Goal: Information Seeking & Learning: Compare options

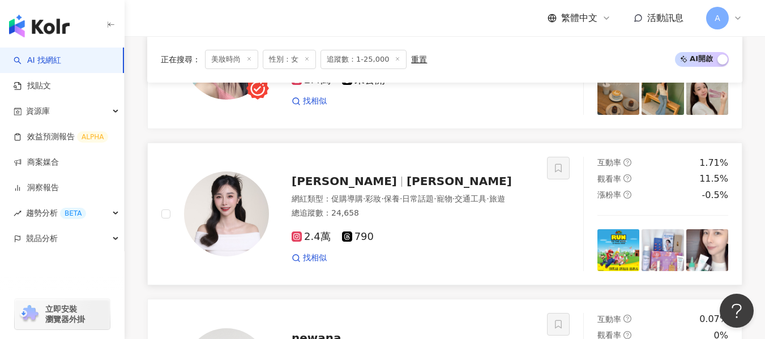
click at [433, 243] on div "2.4萬 790" at bounding box center [412, 237] width 242 height 12
click at [487, 219] on div "總追蹤數 ： 24,658" at bounding box center [412, 213] width 242 height 11
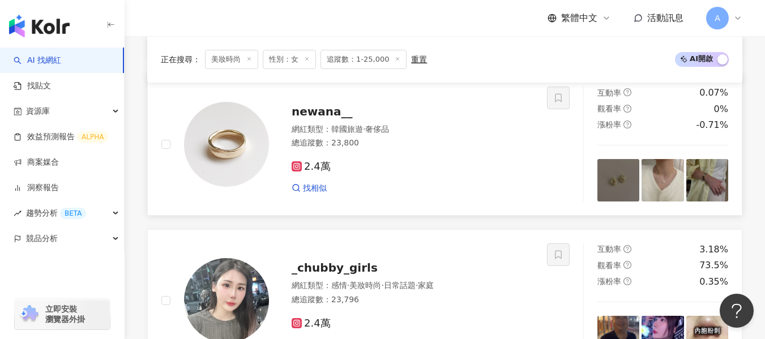
scroll to position [969, 0]
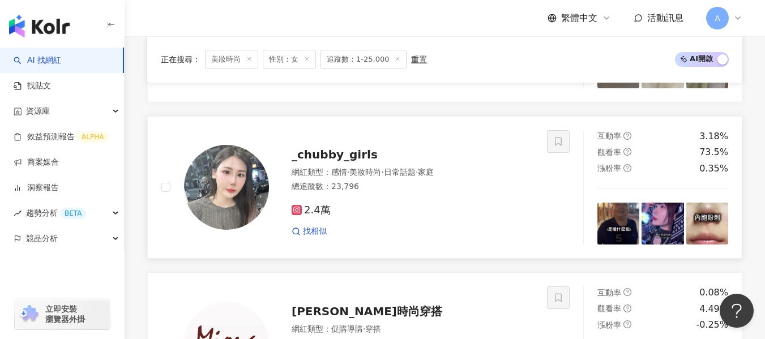
click at [447, 207] on div "2.4萬 找相似" at bounding box center [412, 216] width 242 height 42
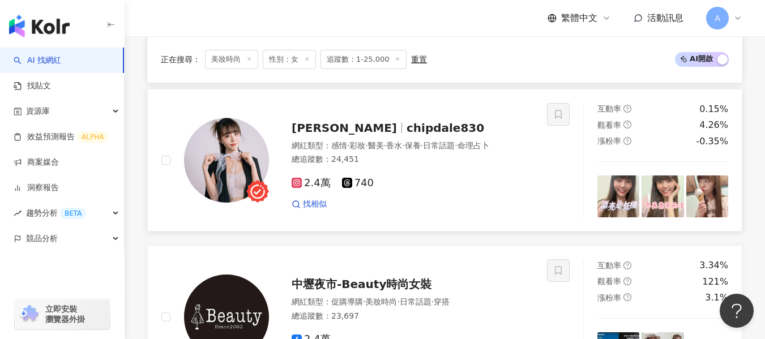
scroll to position [1309, 0]
click at [497, 211] on div "找相似" at bounding box center [412, 204] width 242 height 11
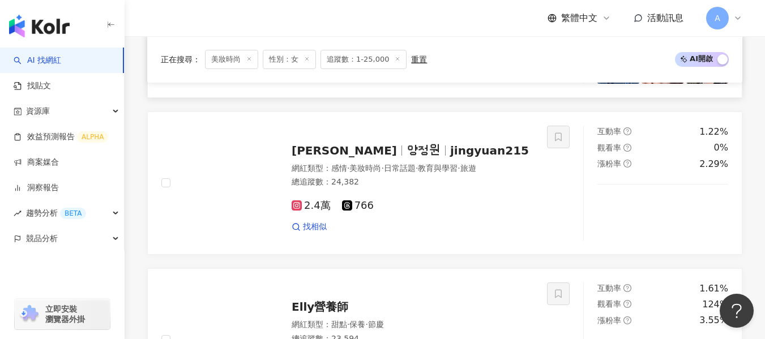
scroll to position [2045, 0]
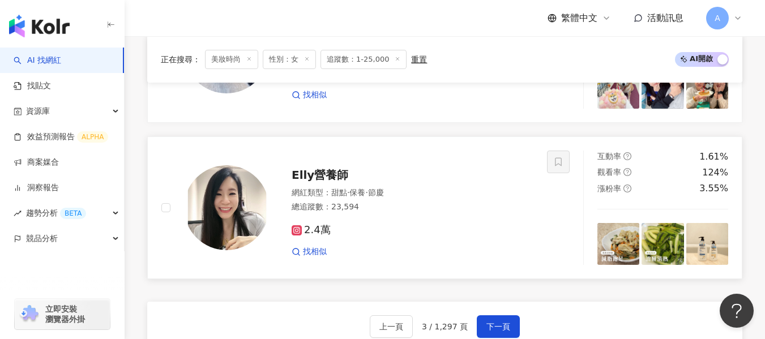
click at [484, 213] on div "總追蹤數 ： 23,594" at bounding box center [412, 206] width 242 height 11
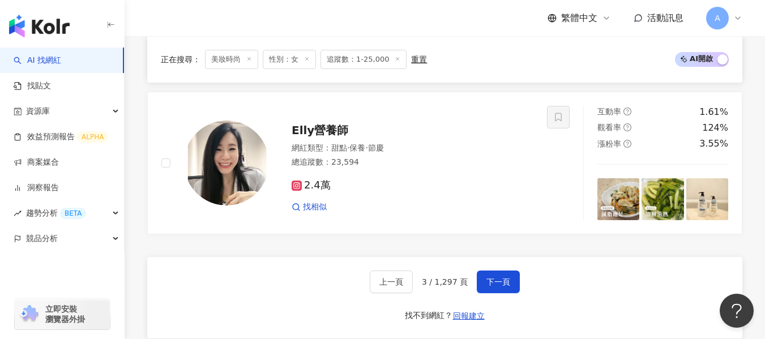
scroll to position [2158, 0]
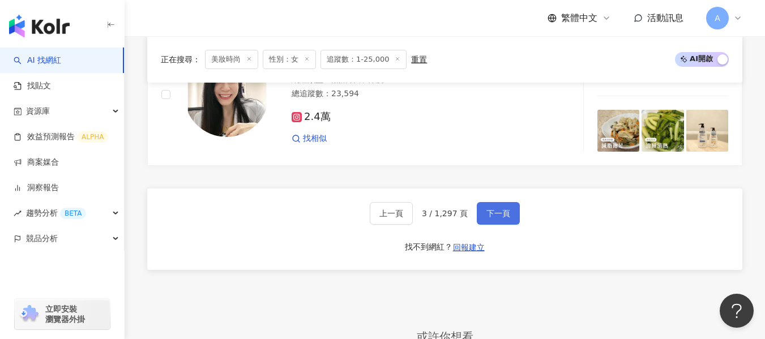
click at [498, 218] on span "下一頁" at bounding box center [498, 213] width 24 height 9
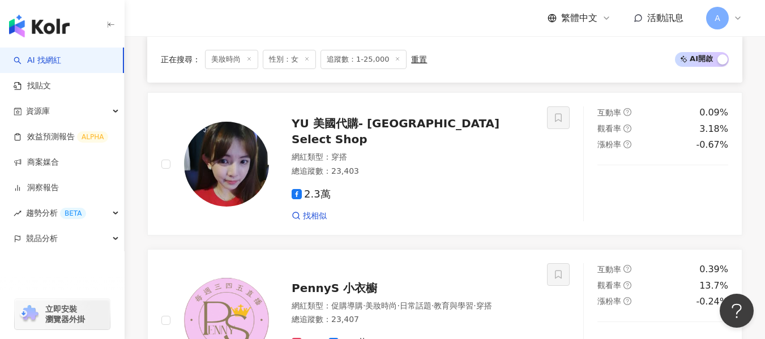
scroll to position [2045, 0]
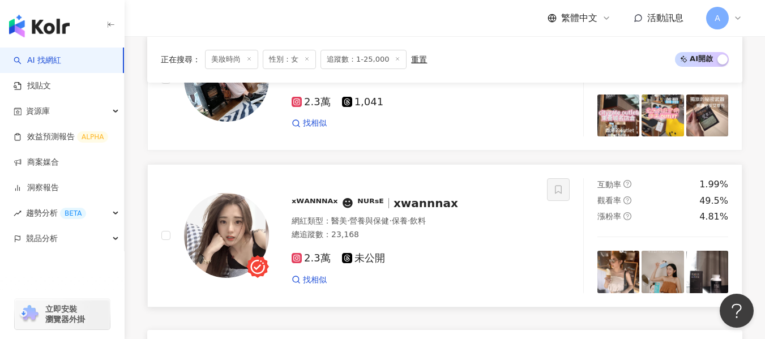
click at [500, 229] on div "總追蹤數 ： 23,168" at bounding box center [412, 234] width 242 height 11
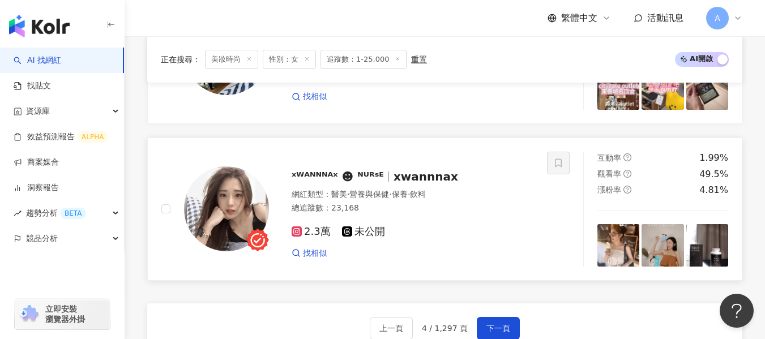
scroll to position [2101, 0]
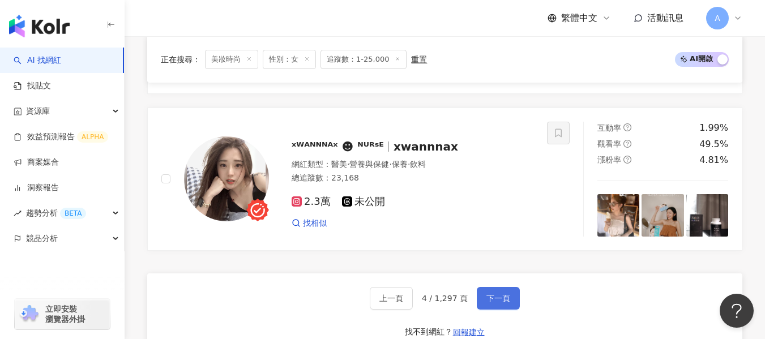
click at [506, 288] on button "下一頁" at bounding box center [497, 298] width 43 height 23
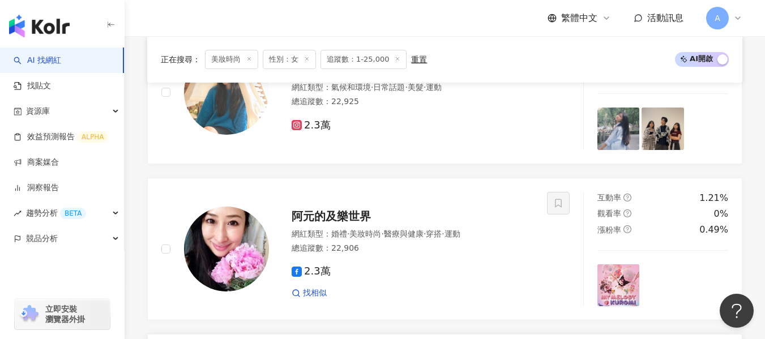
scroll to position [1546, 0]
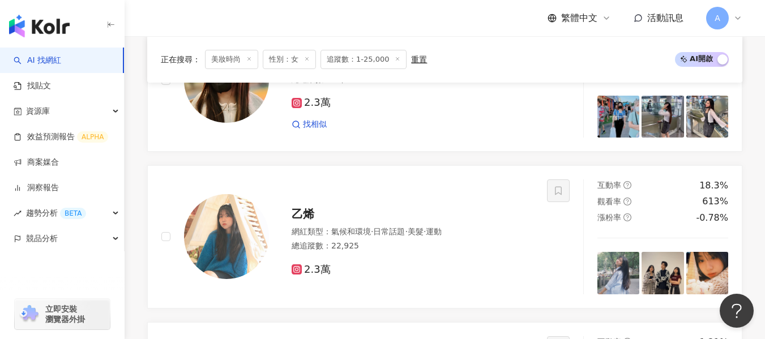
click at [519, 276] on div "2.3萬" at bounding box center [412, 270] width 242 height 12
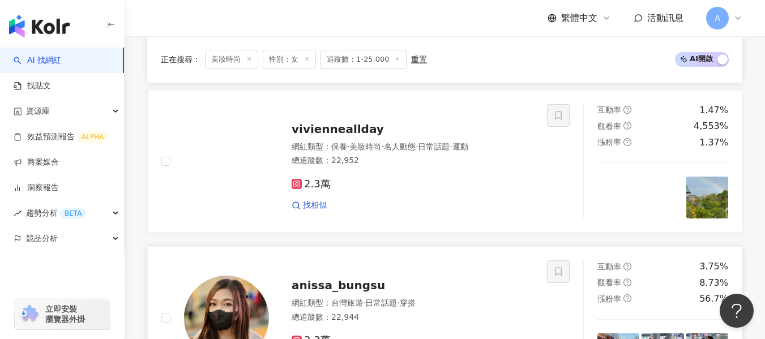
scroll to position [1308, 0]
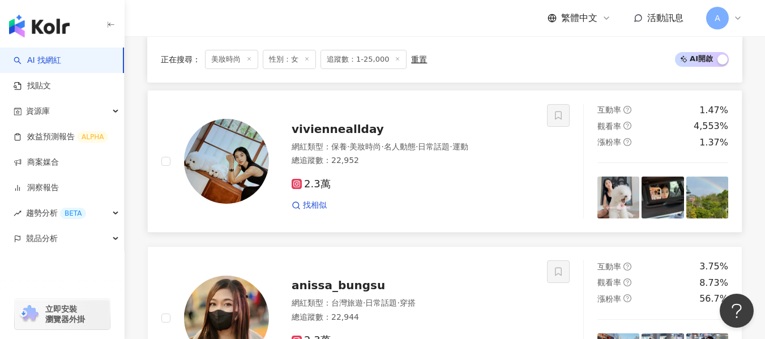
click at [378, 166] on div "總追蹤數 ： 22,952" at bounding box center [412, 160] width 242 height 11
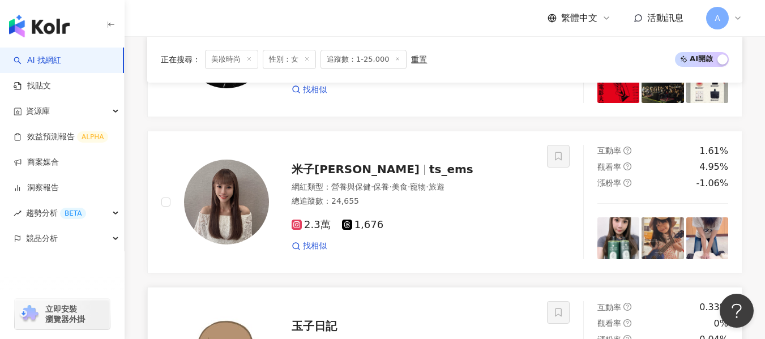
scroll to position [967, 0]
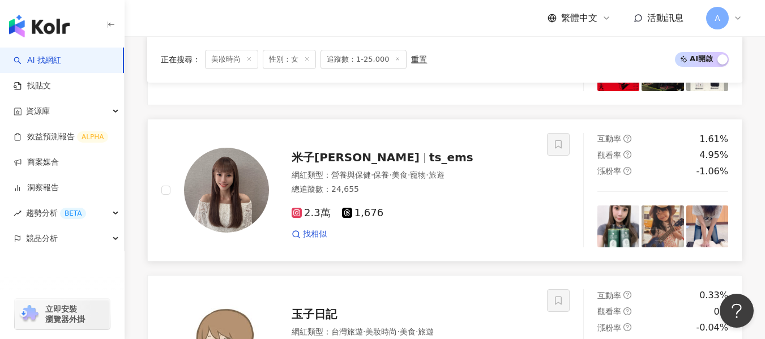
click at [458, 220] on div "2.3萬 1,676" at bounding box center [412, 213] width 242 height 12
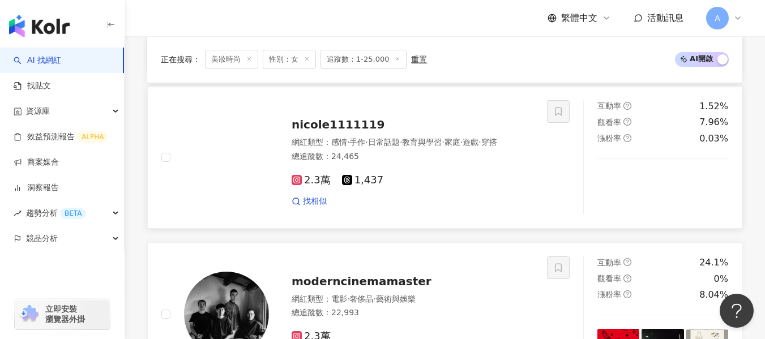
scroll to position [683, 0]
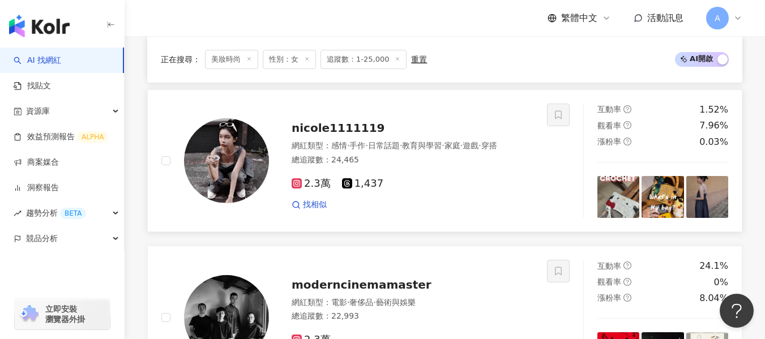
click at [422, 166] on div "總追蹤數 ： 24,465" at bounding box center [412, 159] width 242 height 11
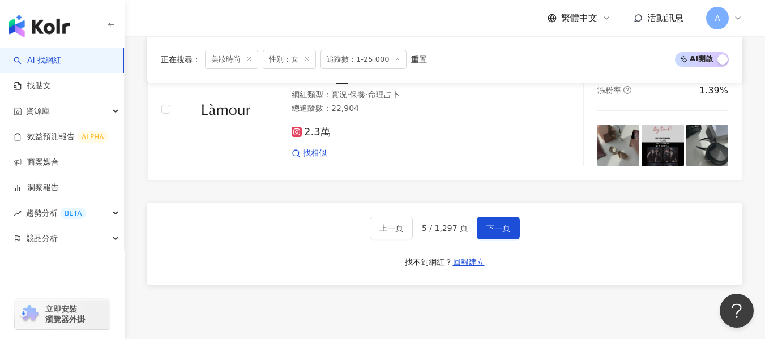
scroll to position [2214, 0]
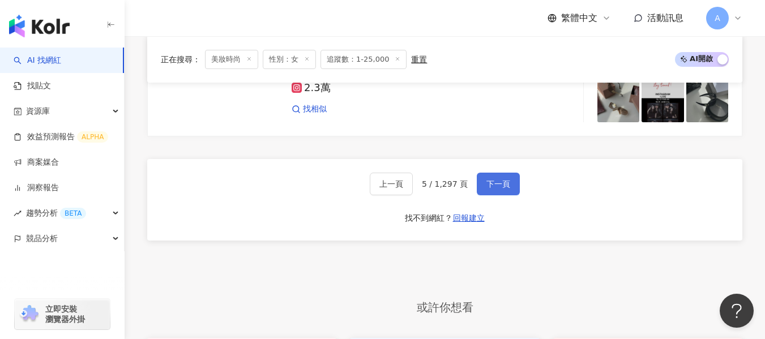
click at [486, 173] on button "下一頁" at bounding box center [497, 184] width 43 height 23
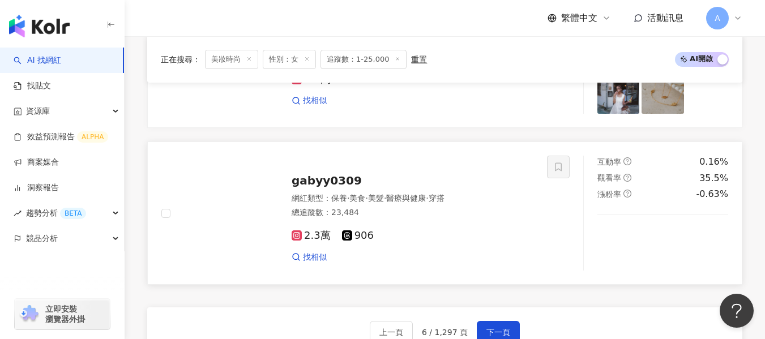
scroll to position [2034, 0]
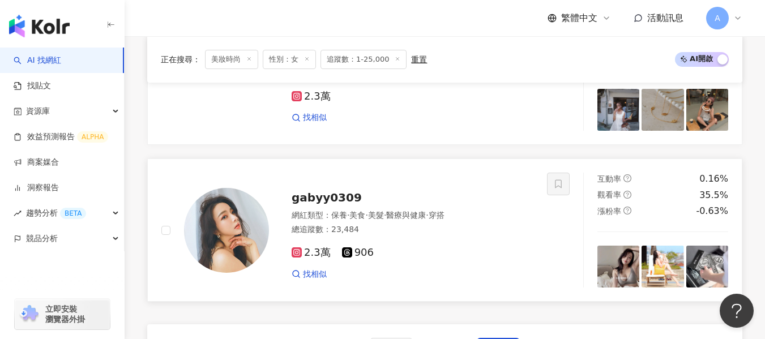
click at [443, 226] on div "總追蹤數 ： 23,484" at bounding box center [412, 229] width 242 height 11
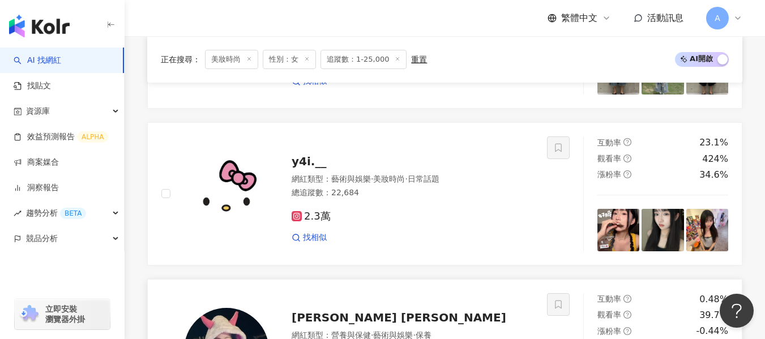
scroll to position [1411, 0]
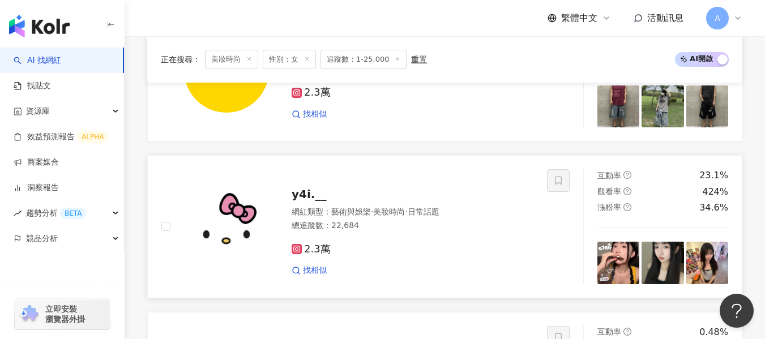
click at [465, 272] on div "找相似" at bounding box center [412, 270] width 242 height 11
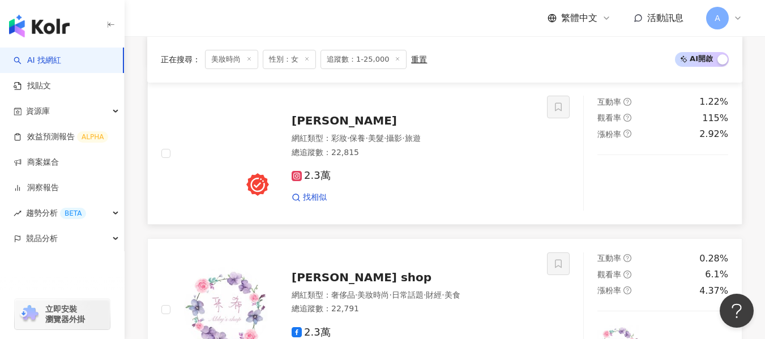
scroll to position [959, 0]
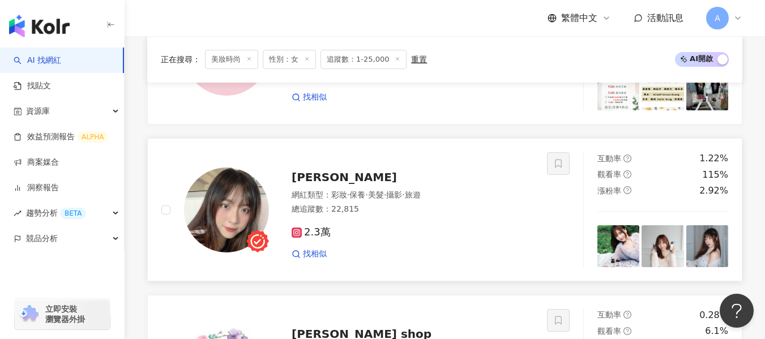
click at [378, 248] on div "找相似" at bounding box center [412, 253] width 242 height 11
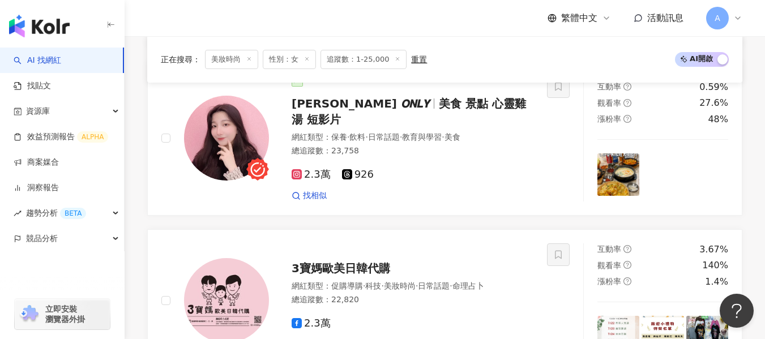
scroll to position [676, 0]
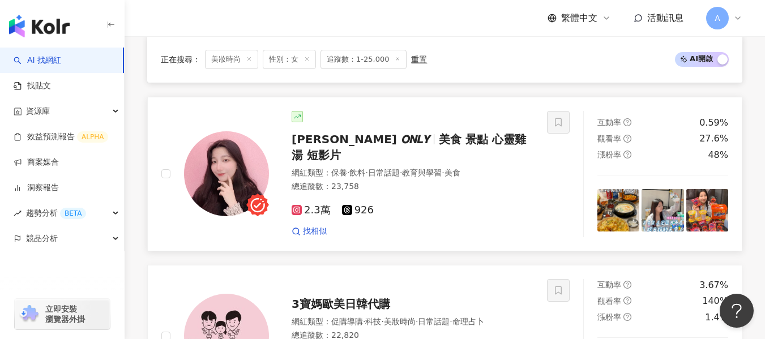
click at [491, 195] on div "2.3萬 926 找相似" at bounding box center [412, 216] width 242 height 42
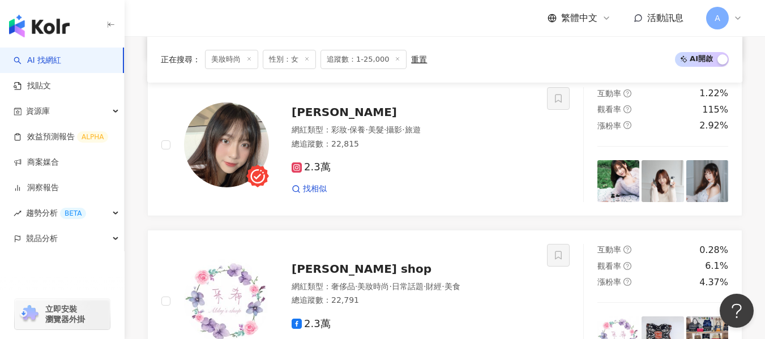
scroll to position [959, 0]
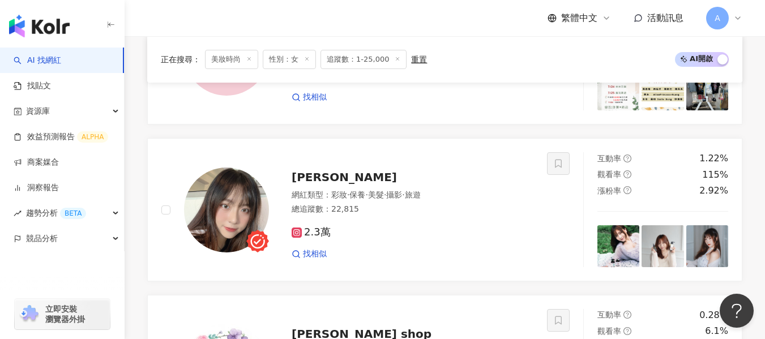
click at [364, 65] on span "追蹤數：1-25,000" at bounding box center [363, 59] width 86 height 19
click at [367, 62] on span "追蹤數：1-25,000" at bounding box center [363, 59] width 86 height 19
click at [411, 61] on div "重置" at bounding box center [419, 59] width 16 height 9
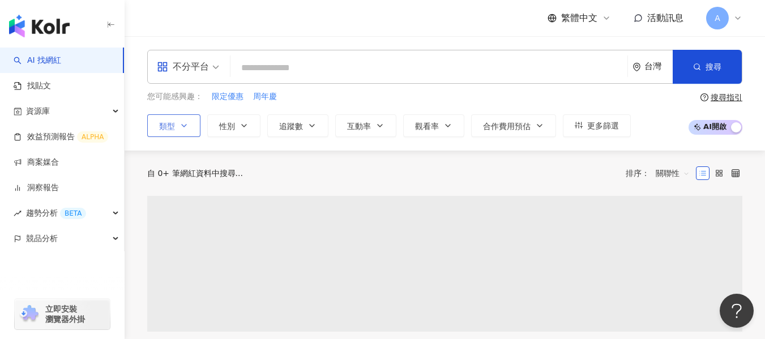
click at [188, 128] on button "類型" at bounding box center [173, 125] width 53 height 23
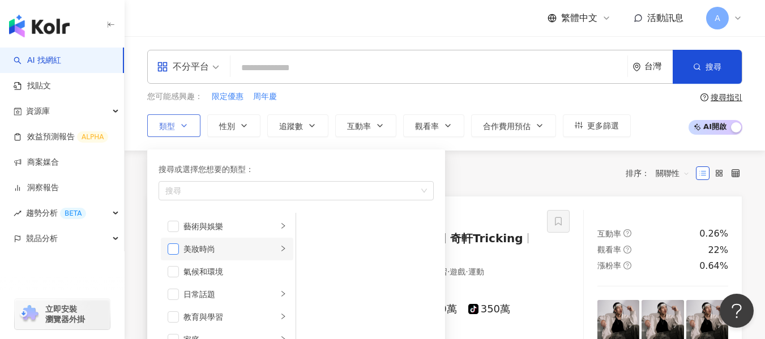
click at [171, 249] on span "button" at bounding box center [173, 248] width 11 height 11
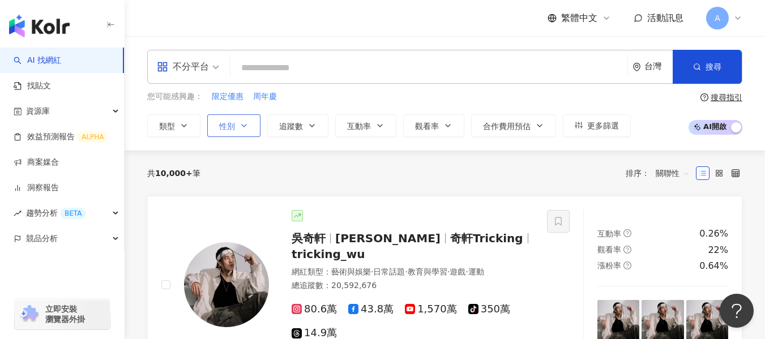
click at [230, 136] on button "性別" at bounding box center [233, 125] width 53 height 23
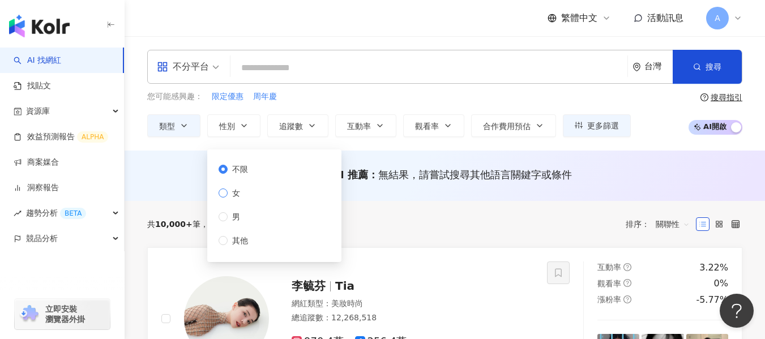
click at [241, 189] on span "女" at bounding box center [235, 193] width 17 height 12
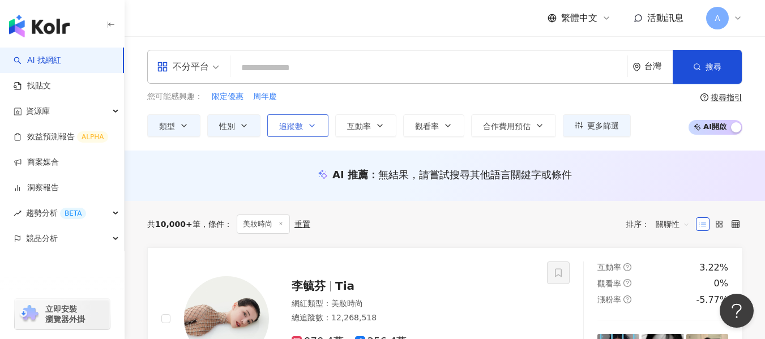
click at [307, 126] on button "追蹤數" at bounding box center [297, 125] width 61 height 23
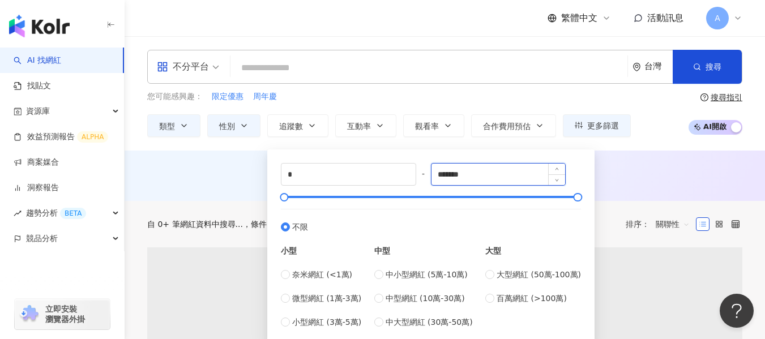
click at [479, 178] on input "*******" at bounding box center [498, 175] width 134 height 22
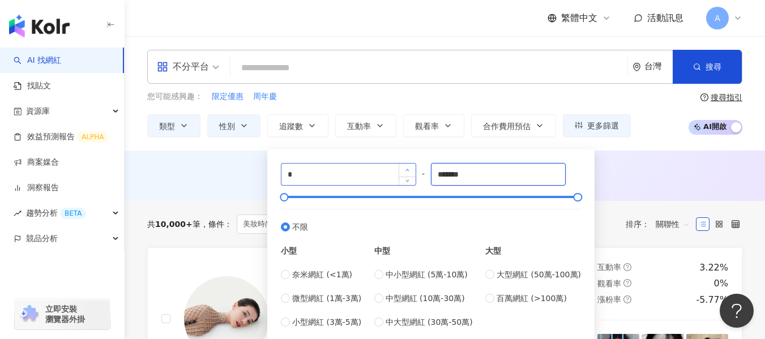
drag, startPoint x: 478, startPoint y: 176, endPoint x: 413, endPoint y: 173, distance: 65.1
click at [413, 173] on div "* - ******* 不限 小型 奈米網紅 (<1萬) 微型網紅 (1萬-3萬) 小型網紅 (3萬-5萬) 中型 中小型網紅 (5萬-10萬) 中型網紅 (…" at bounding box center [431, 245] width 300 height 165
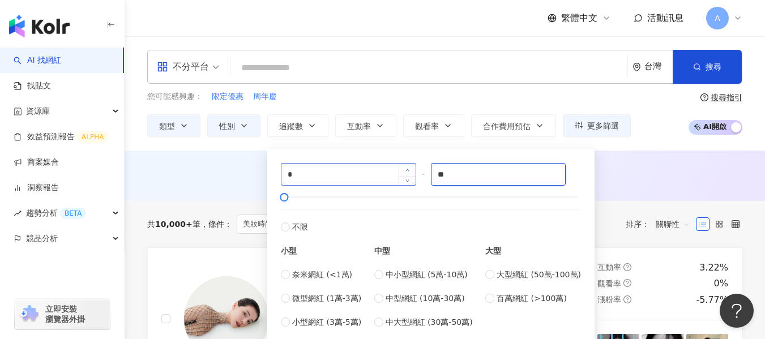
type input "*"
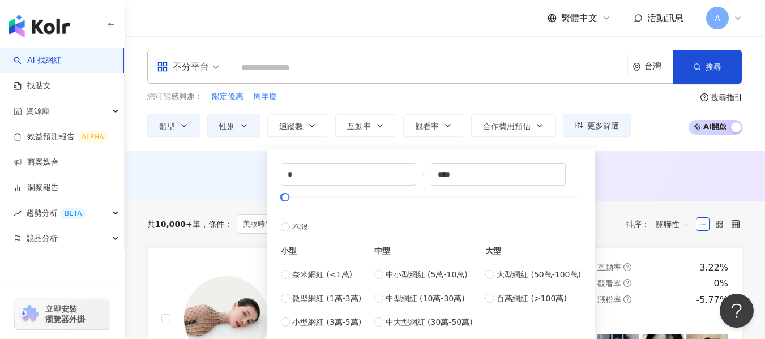
click at [643, 179] on div "AI 推薦 ： 無結果，請嘗試搜尋其他語言關鍵字或條件" at bounding box center [444, 175] width 595 height 14
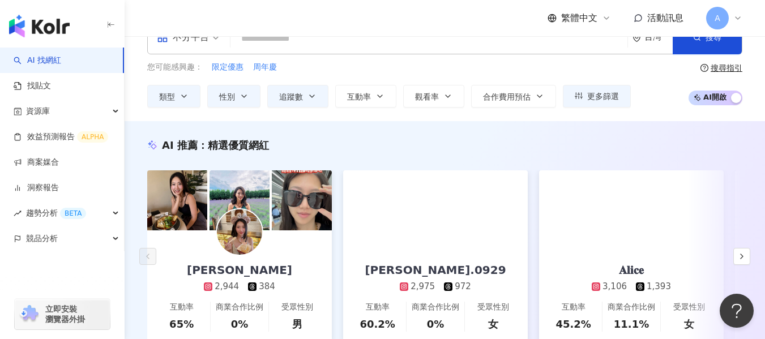
scroll to position [57, 0]
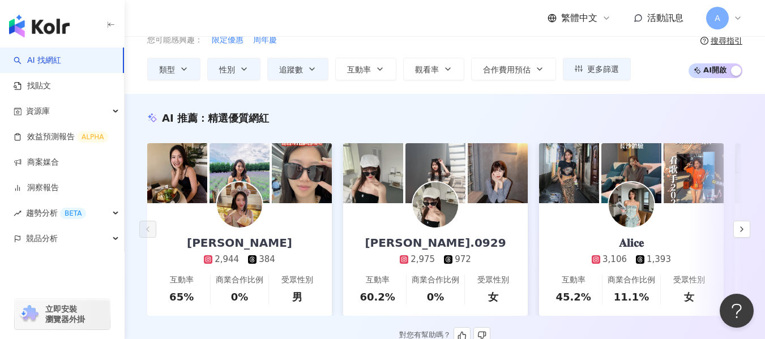
click at [660, 242] on div "𝐀𝐥𝐢𝐜𝐞 3,106 1,393" at bounding box center [631, 234] width 102 height 62
click at [744, 232] on icon "button" at bounding box center [741, 229] width 9 height 9
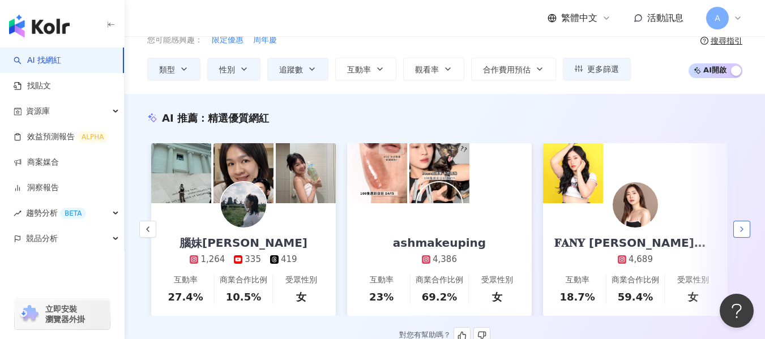
scroll to position [0, 587]
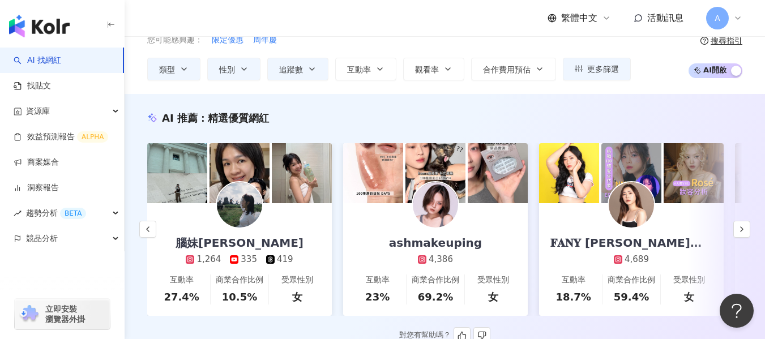
click at [492, 254] on link "ashmakeuping 4,386 互動率 23% 商業合作比例 69.2% 受眾性別 女" at bounding box center [435, 259] width 184 height 113
click at [737, 231] on icon "button" at bounding box center [741, 229] width 9 height 9
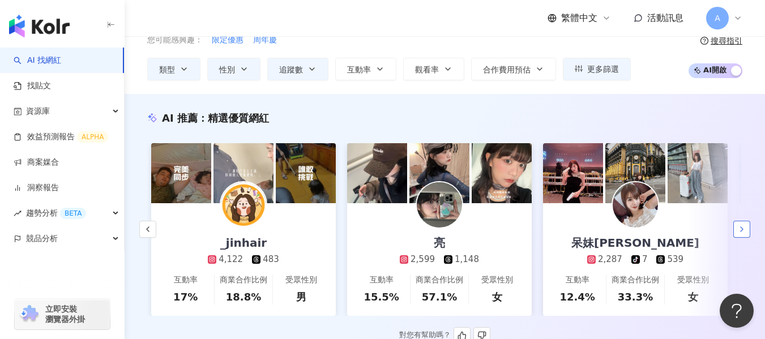
scroll to position [0, 1175]
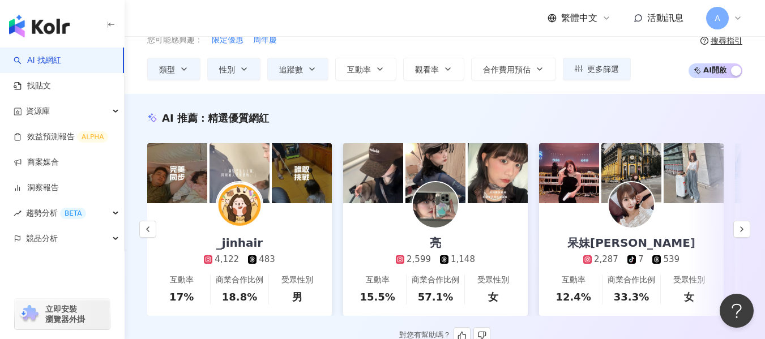
click at [483, 239] on div "亮 2,599 1,148" at bounding box center [435, 234] width 102 height 62
click at [737, 230] on icon "button" at bounding box center [741, 229] width 9 height 9
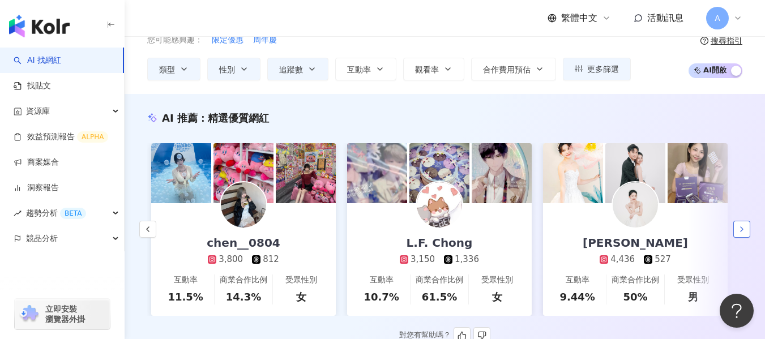
scroll to position [0, 1762]
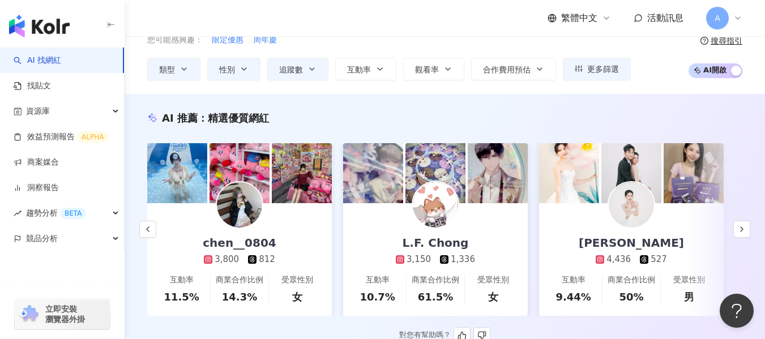
click at [681, 234] on link "Emily 4,436 527 互動率 9.44% 商業合作比例 50% 受眾性別 男" at bounding box center [631, 259] width 184 height 113
click at [666, 218] on div "Emily 4,436 527" at bounding box center [631, 234] width 128 height 62
click at [742, 231] on icon "button" at bounding box center [741, 229] width 9 height 9
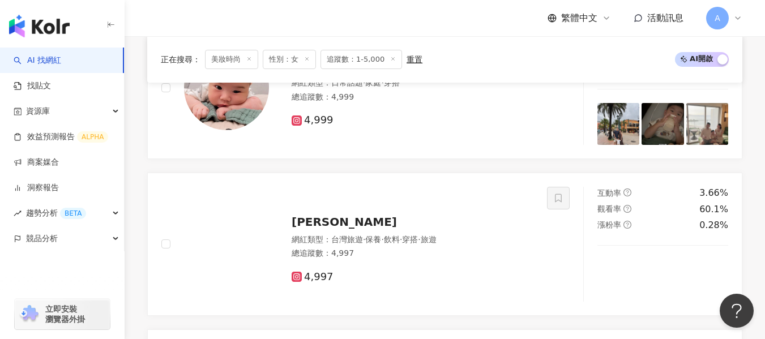
scroll to position [509, 0]
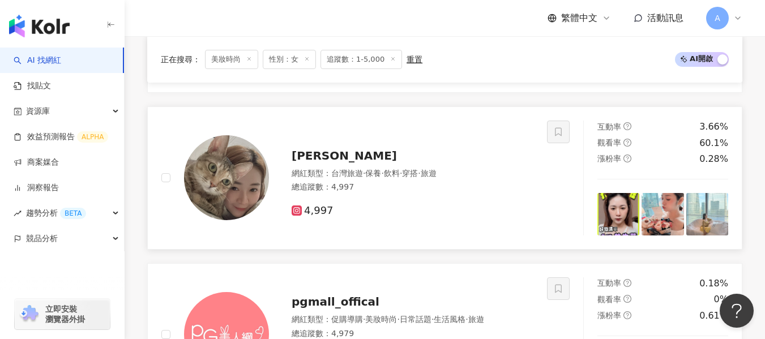
click at [418, 193] on div "總追蹤數 ： 4,997" at bounding box center [412, 187] width 242 height 11
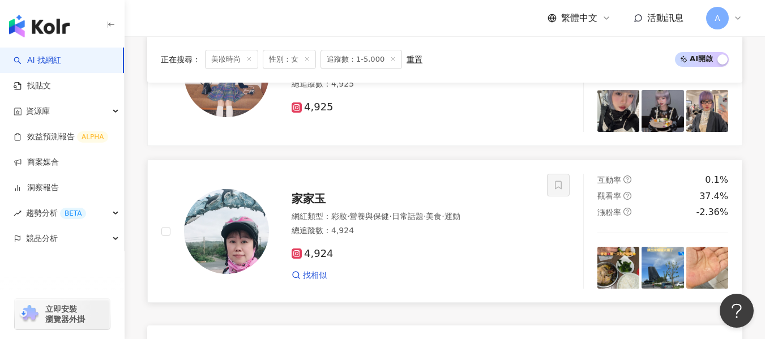
scroll to position [2150, 0]
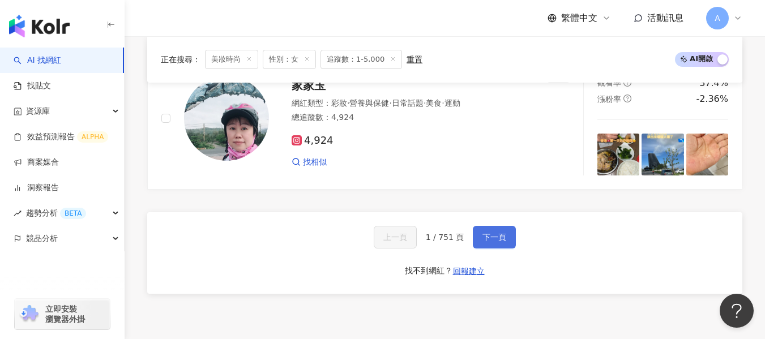
click at [505, 226] on button "下一頁" at bounding box center [494, 237] width 43 height 23
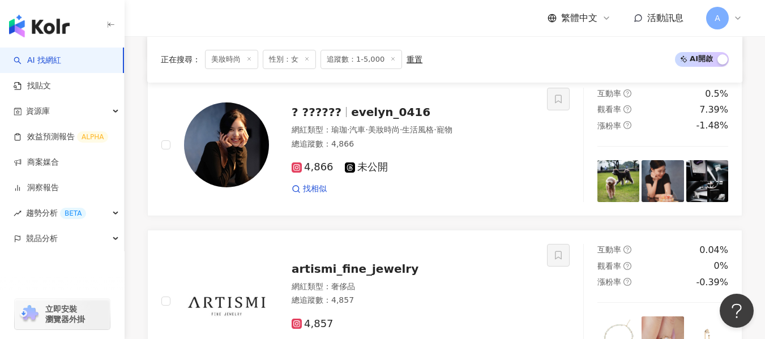
scroll to position [1754, 0]
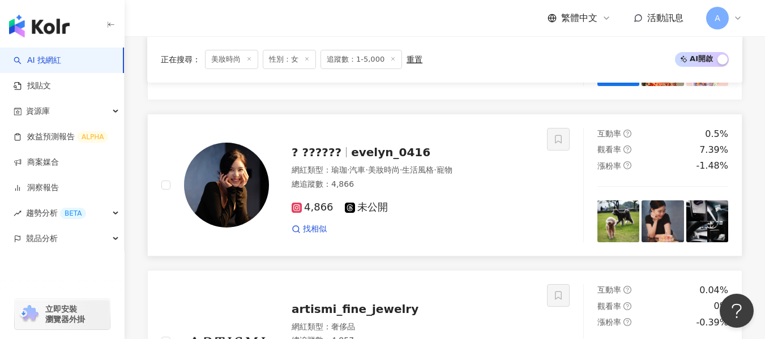
click at [467, 205] on div "4,866 未公開 找相似" at bounding box center [412, 213] width 242 height 42
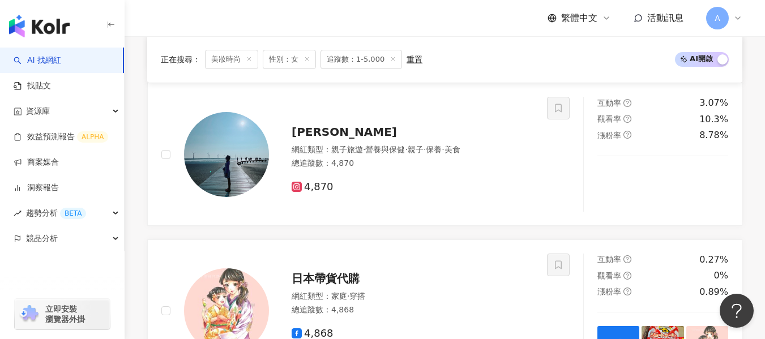
scroll to position [1471, 0]
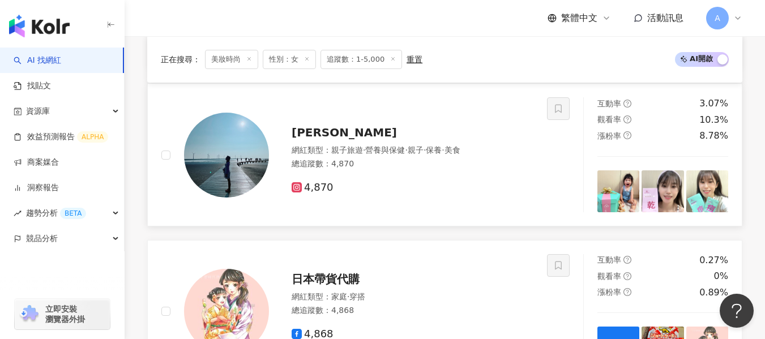
click at [379, 154] on span "營養與保健" at bounding box center [385, 149] width 40 height 9
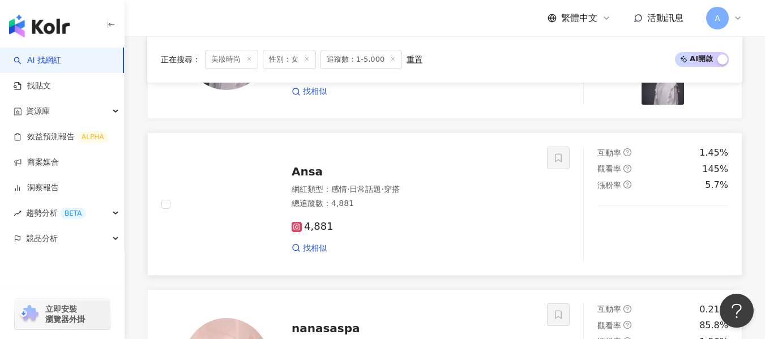
scroll to position [1109, 0]
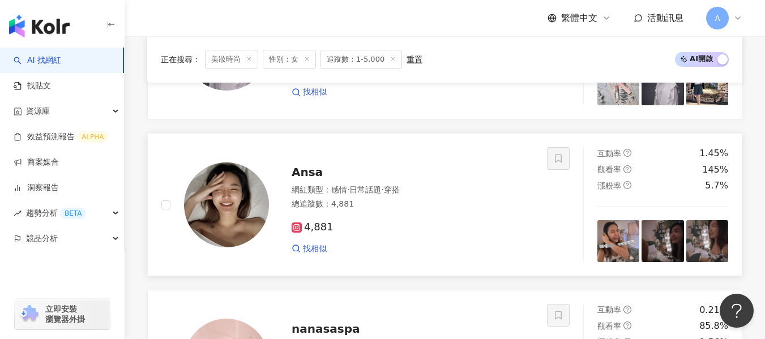
click at [463, 210] on div "總追蹤數 ： 4,881" at bounding box center [412, 204] width 242 height 11
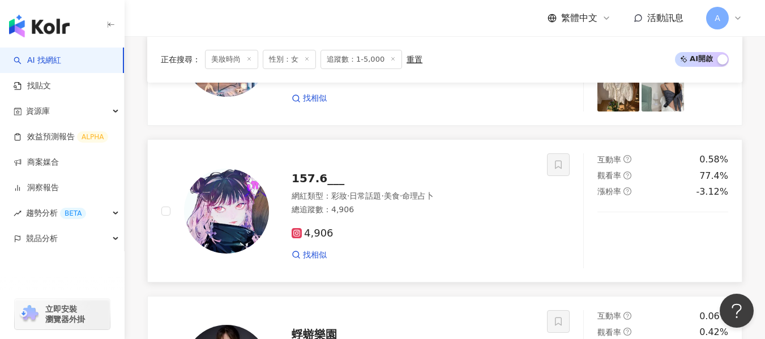
scroll to position [769, 0]
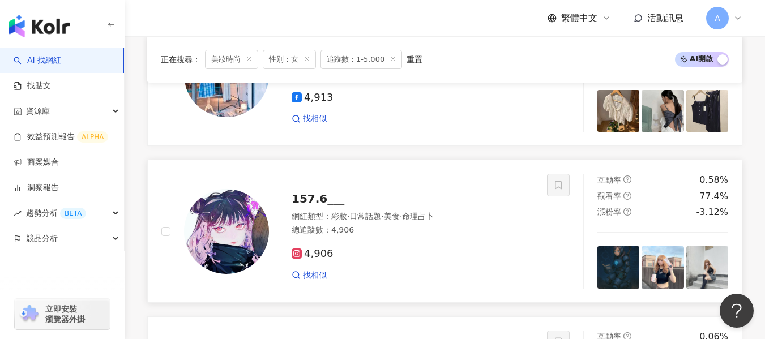
click at [517, 202] on div "157.6___" at bounding box center [412, 199] width 242 height 16
click at [375, 56] on span "追蹤數：1-5,000" at bounding box center [360, 59] width 81 height 19
click at [406, 58] on div "重置" at bounding box center [414, 59] width 16 height 9
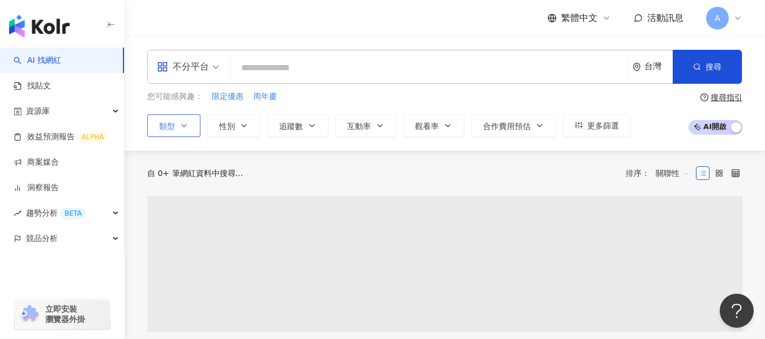
click at [184, 121] on icon "button" at bounding box center [183, 125] width 9 height 9
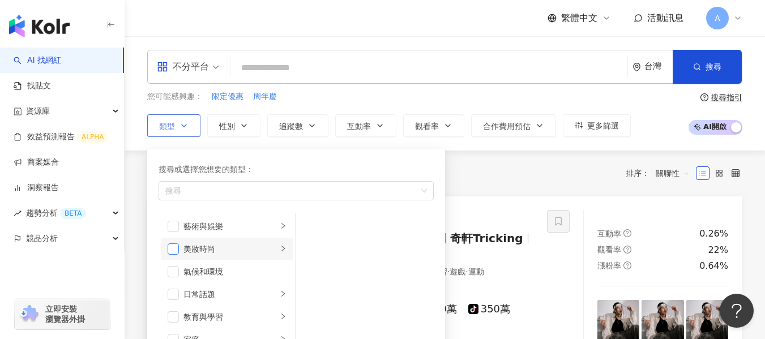
click at [171, 246] on span "button" at bounding box center [173, 248] width 11 height 11
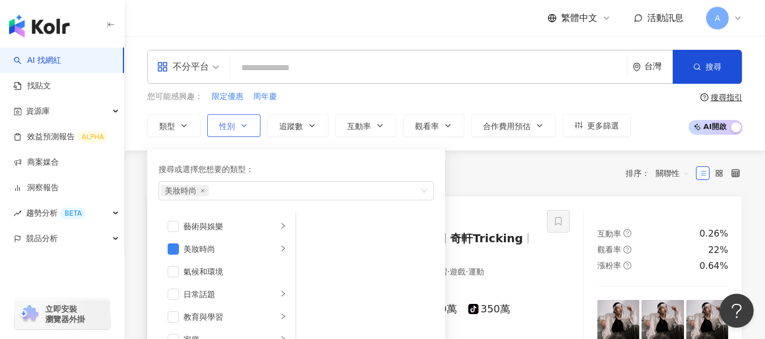
click at [236, 118] on button "性別" at bounding box center [233, 125] width 53 height 23
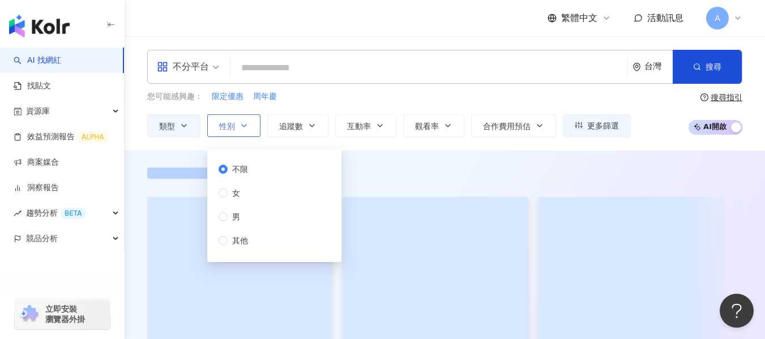
click at [236, 118] on button "性別" at bounding box center [233, 125] width 53 height 23
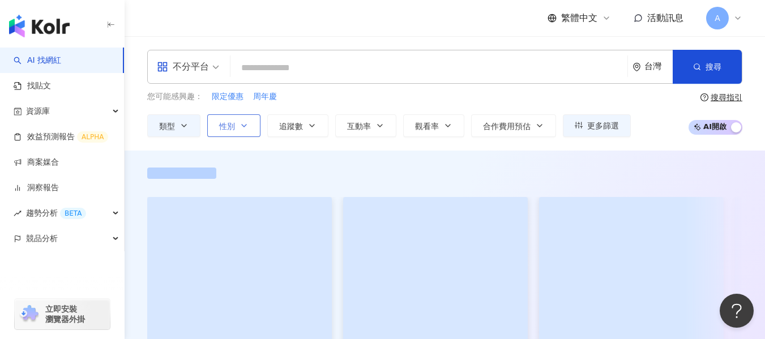
click at [236, 118] on button "性別" at bounding box center [233, 125] width 53 height 23
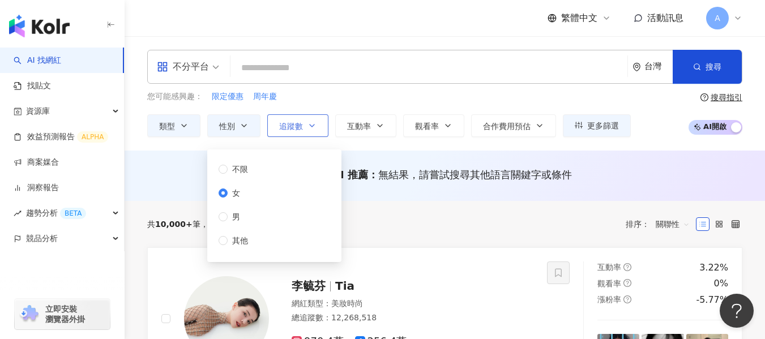
click at [315, 127] on icon "button" at bounding box center [311, 125] width 9 height 9
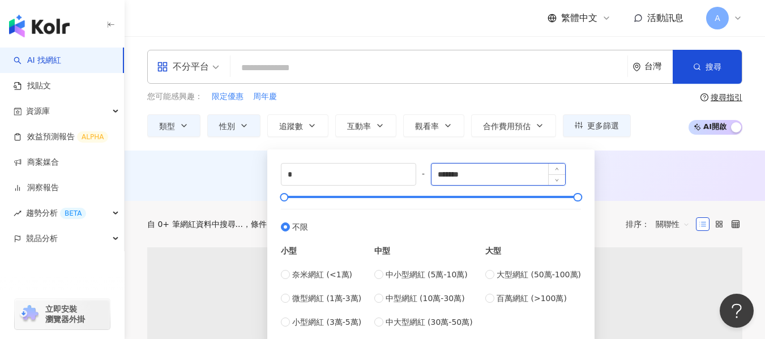
click at [463, 177] on input "*******" at bounding box center [498, 175] width 134 height 22
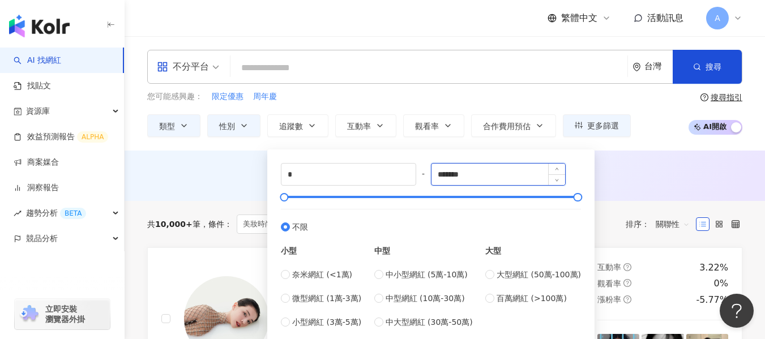
click at [487, 173] on input "*******" at bounding box center [498, 175] width 134 height 22
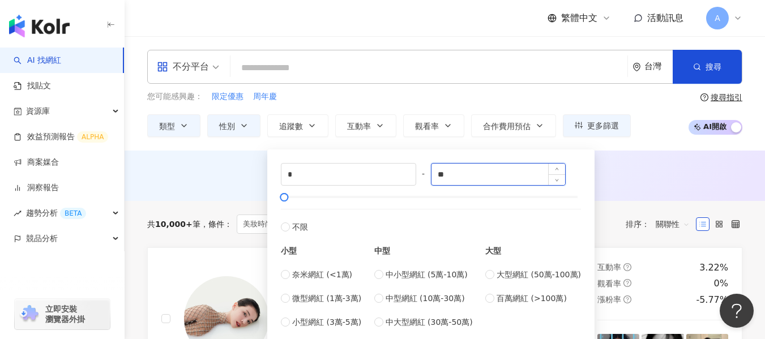
type input "*"
type input "****"
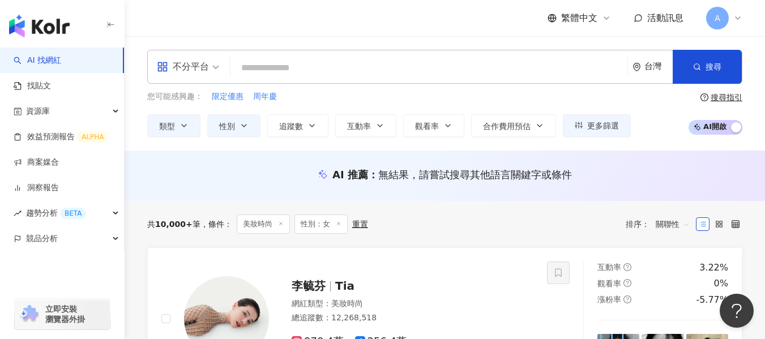
click at [637, 185] on div "AI 推薦 ： 無結果，請嘗試搜尋其他語言關鍵字或條件" at bounding box center [444, 178] width 640 height 21
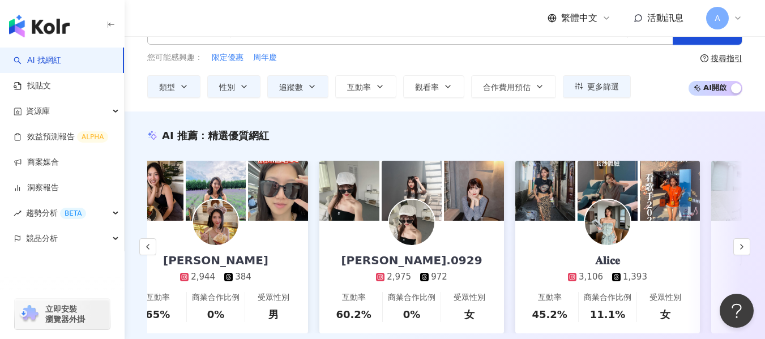
scroll to position [57, 0]
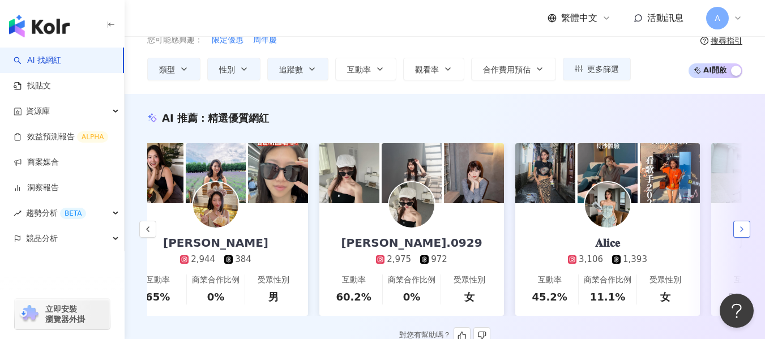
click at [737, 227] on button "button" at bounding box center [741, 229] width 17 height 17
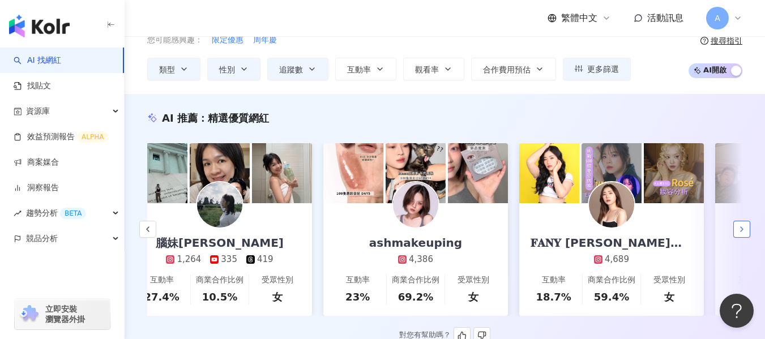
scroll to position [0, 611]
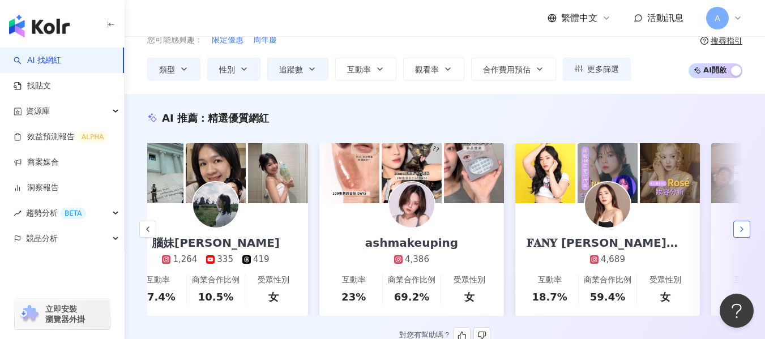
click at [737, 227] on button "button" at bounding box center [741, 229] width 17 height 17
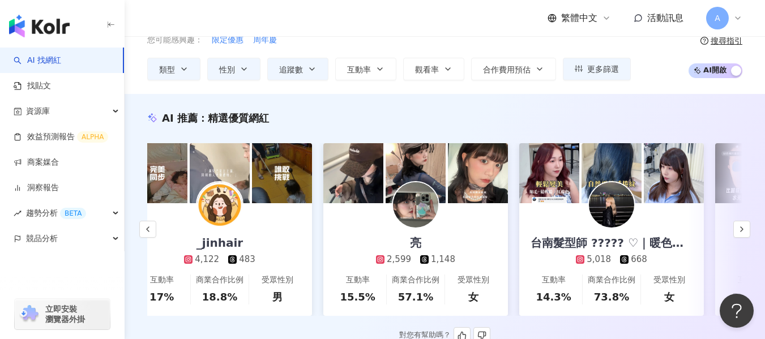
scroll to position [0, 1199]
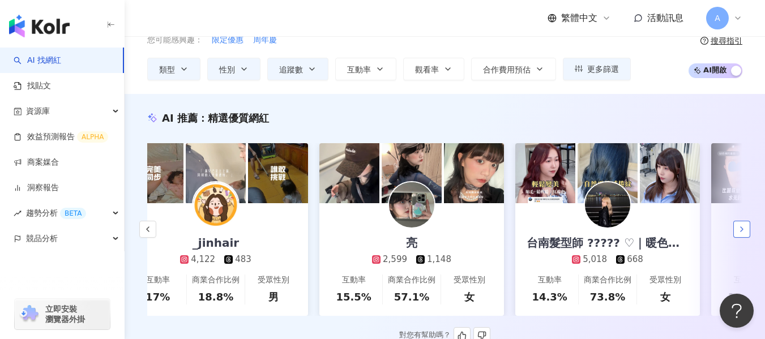
click at [740, 234] on icon "button" at bounding box center [741, 229] width 9 height 9
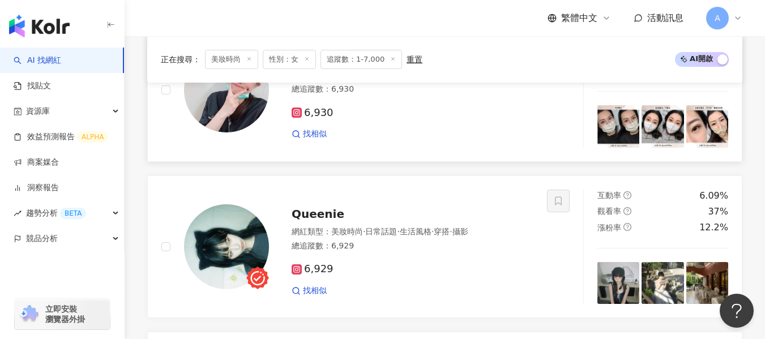
scroll to position [1132, 0]
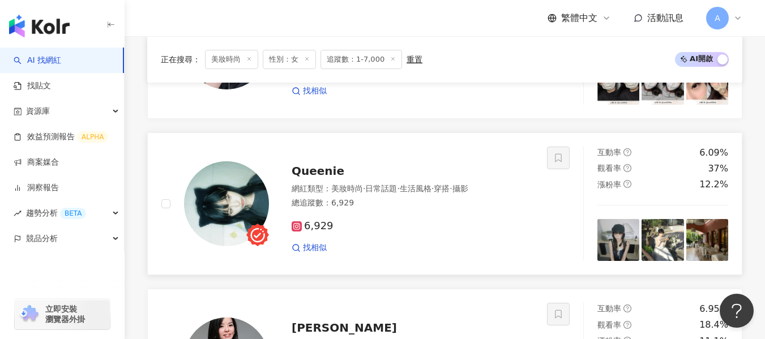
click at [449, 193] on span "穿搭" at bounding box center [441, 188] width 16 height 9
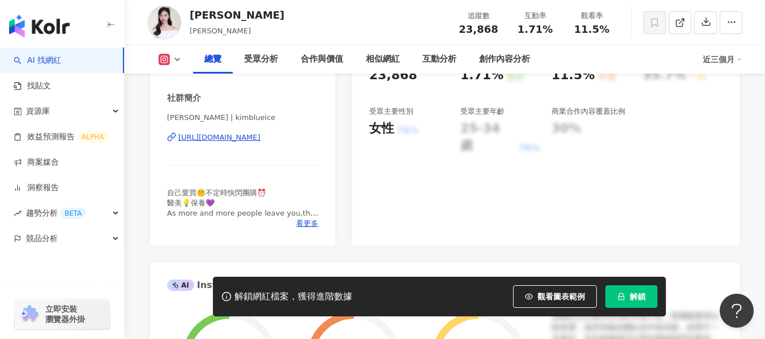
scroll to position [226, 0]
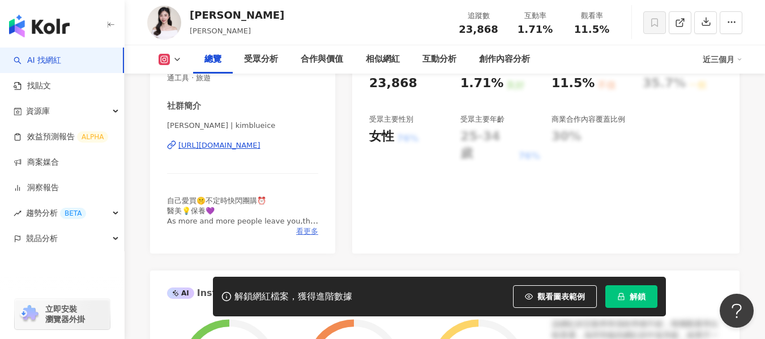
click at [316, 231] on span "看更多" at bounding box center [307, 231] width 22 height 10
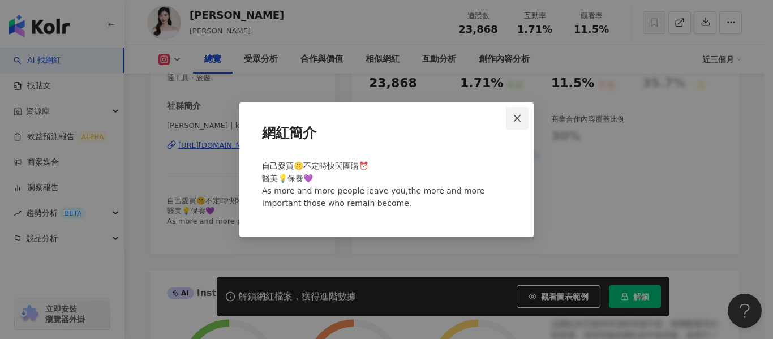
click at [510, 119] on span "Close" at bounding box center [517, 118] width 23 height 9
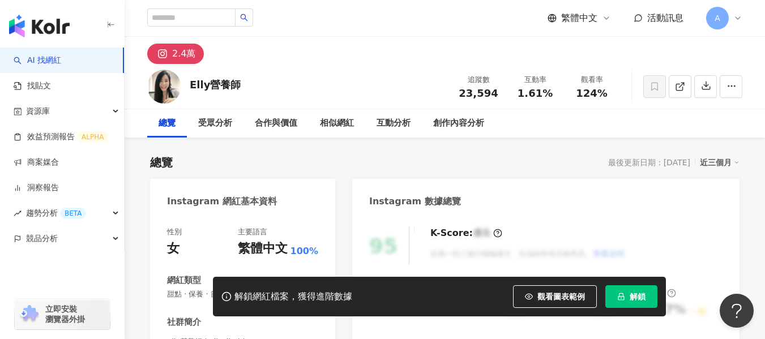
scroll to position [226, 0]
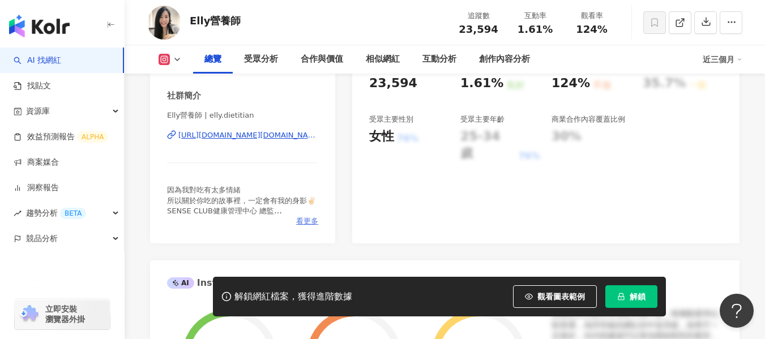
click at [304, 225] on span "看更多" at bounding box center [307, 221] width 22 height 10
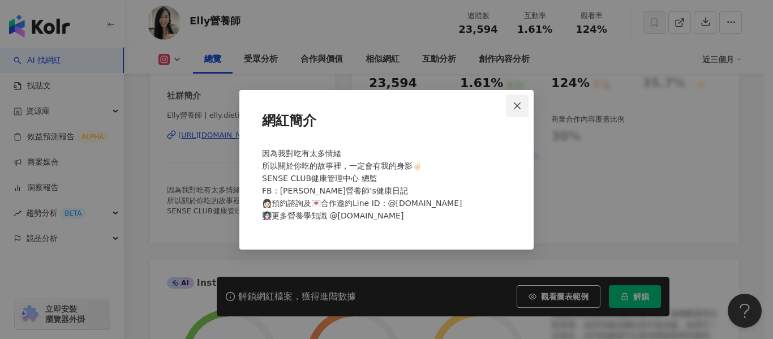
click at [509, 104] on span "Close" at bounding box center [517, 105] width 23 height 9
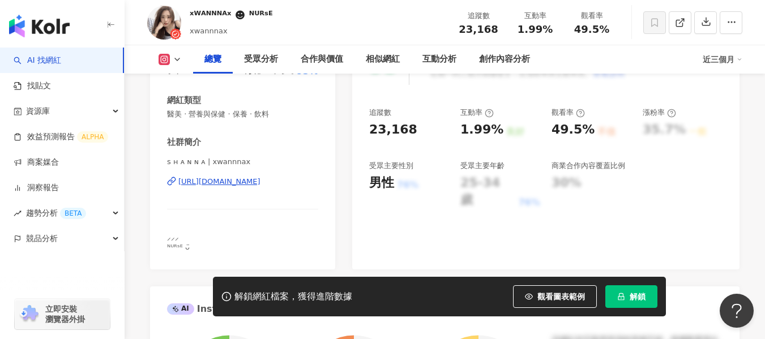
scroll to position [226, 0]
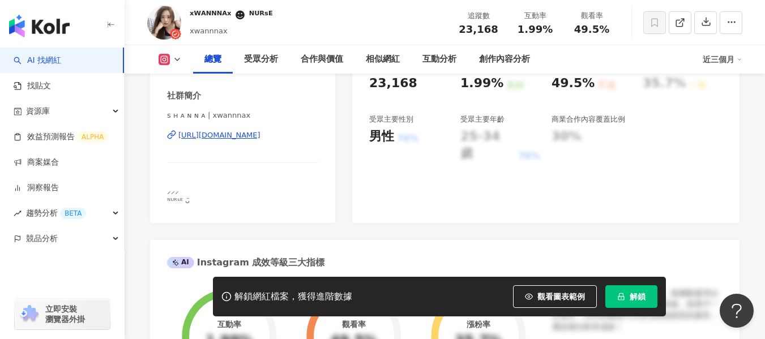
click at [229, 136] on div "[URL][DOMAIN_NAME]" at bounding box center [219, 135] width 82 height 10
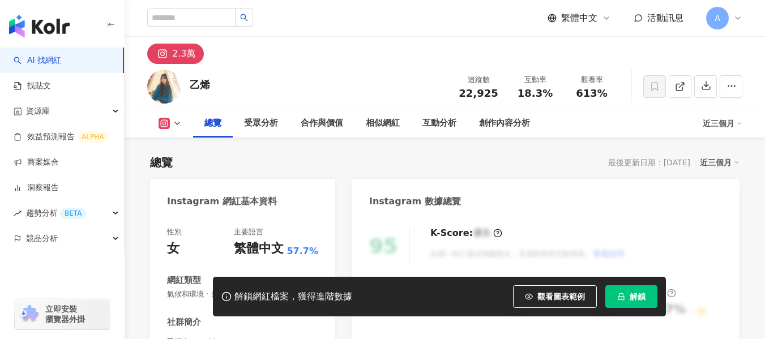
scroll to position [244, 0]
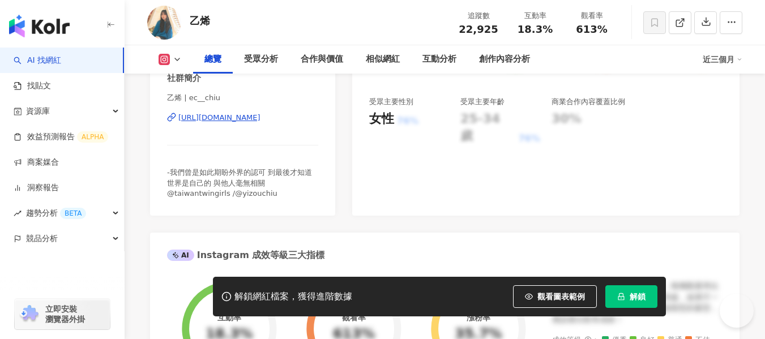
click at [260, 117] on div "https://www.instagram.com/ec__chiu/" at bounding box center [219, 118] width 82 height 10
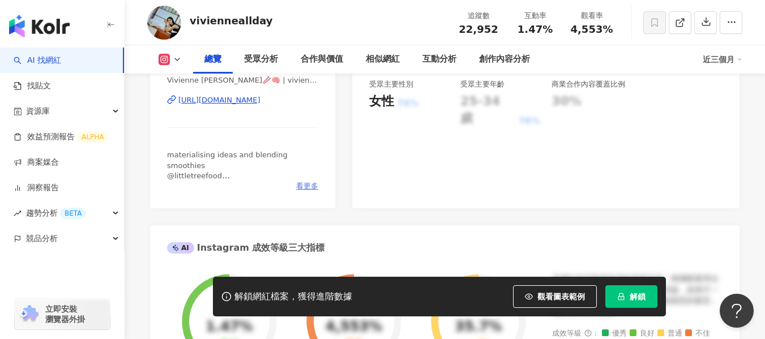
click at [305, 191] on span "看更多" at bounding box center [307, 186] width 22 height 10
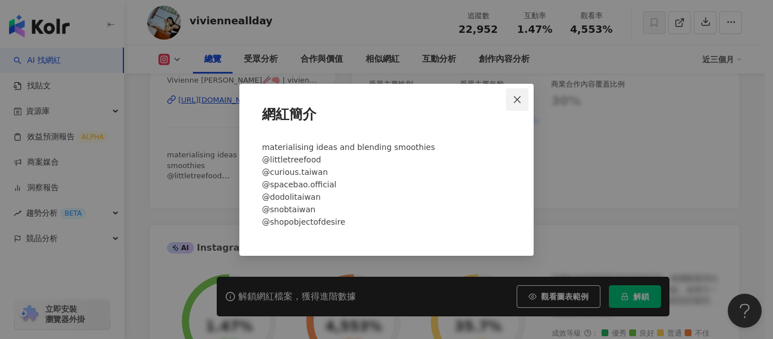
click at [523, 99] on span "Close" at bounding box center [517, 99] width 23 height 9
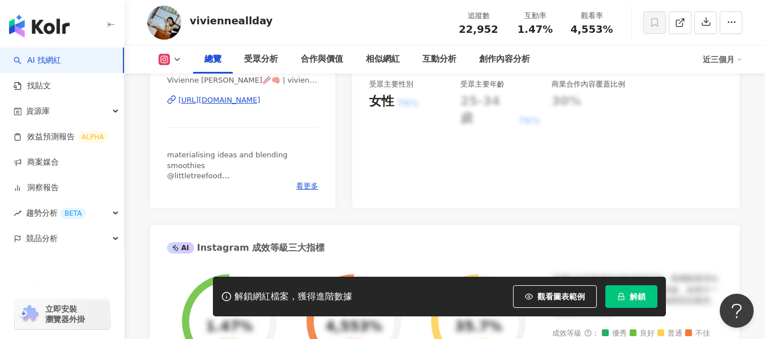
click at [260, 105] on div "https://www.instagram.com/vivienneallday/" at bounding box center [219, 100] width 82 height 10
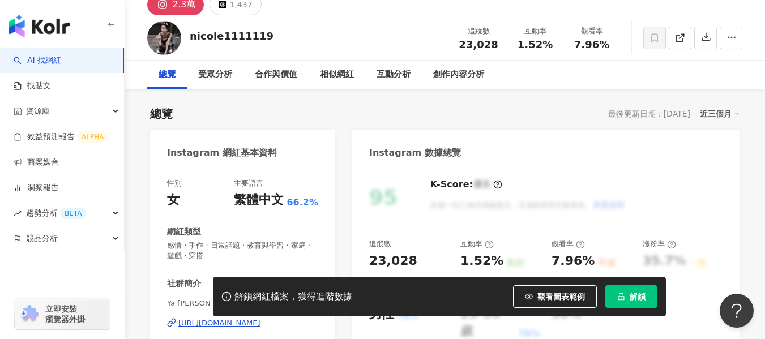
scroll to position [226, 0]
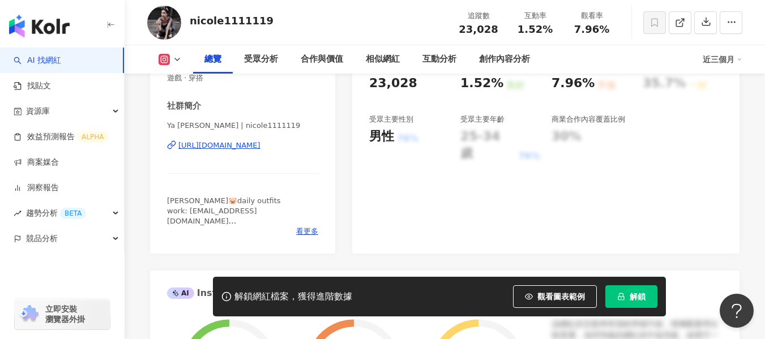
click at [244, 145] on div "[URL][DOMAIN_NAME]" at bounding box center [219, 145] width 82 height 10
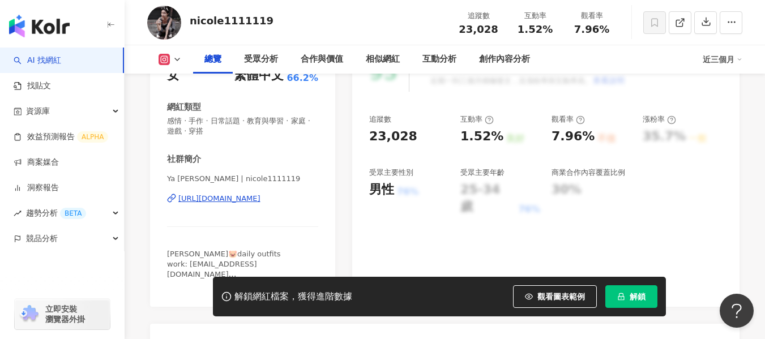
scroll to position [57, 0]
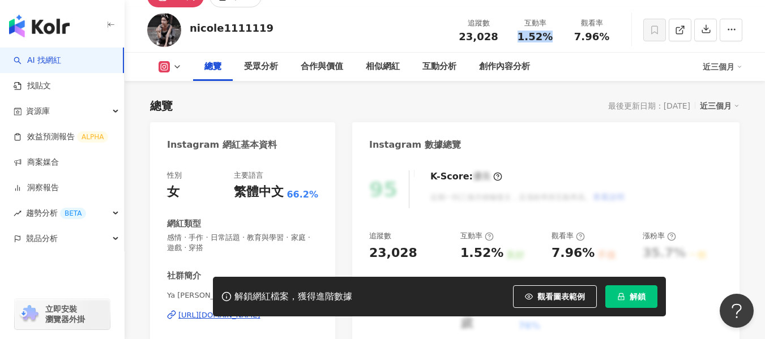
drag, startPoint x: 516, startPoint y: 42, endPoint x: 558, endPoint y: 36, distance: 43.0
click at [558, 36] on div "追蹤數 23,028 互動率 1.52% 觀看率 7.96%" at bounding box center [535, 29] width 170 height 33
copy span "1.52%"
drag, startPoint x: 567, startPoint y: 37, endPoint x: 612, endPoint y: 35, distance: 44.7
click at [612, 35] on div "觀看率 7.96%" at bounding box center [591, 30] width 57 height 24
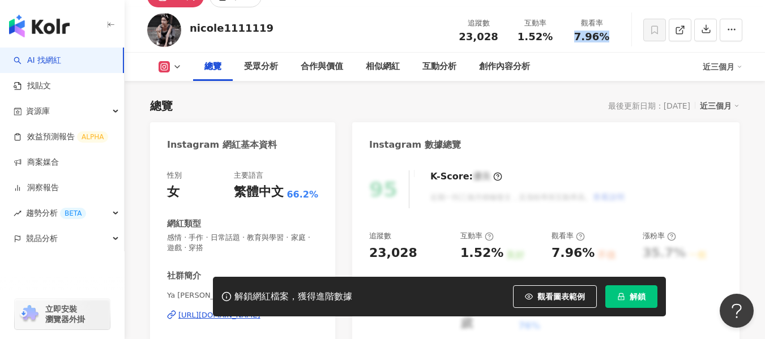
copy span "7.96%"
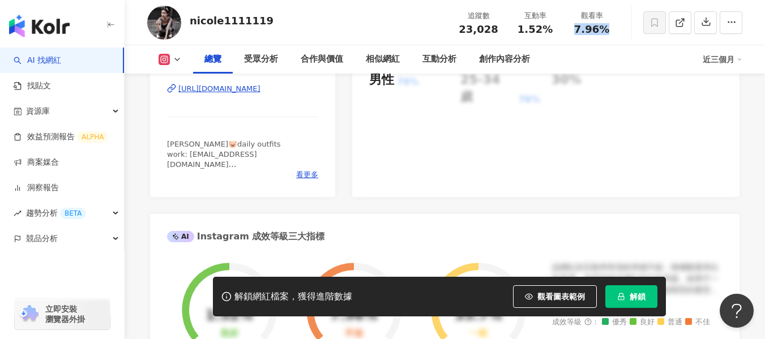
scroll to position [113, 0]
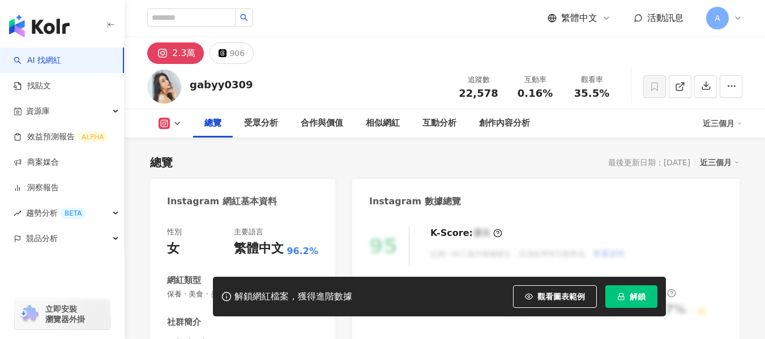
scroll to position [191, 0]
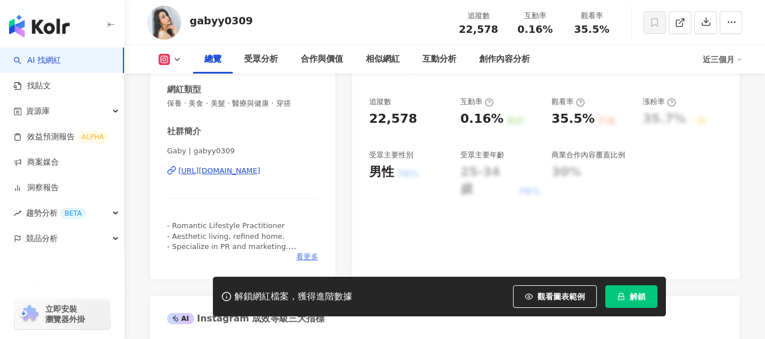
click at [300, 255] on span "看更多" at bounding box center [307, 257] width 22 height 10
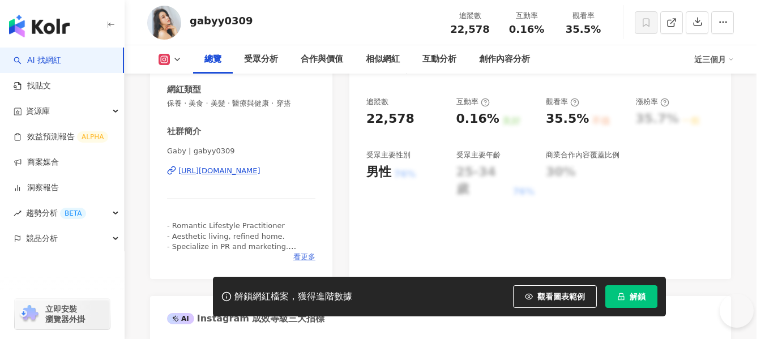
click at [305, 256] on div "網紅簡介 - Romantic Lifestyle Practitioner - Aesthetic living, refined home. - Spec…" at bounding box center [382, 169] width 765 height 339
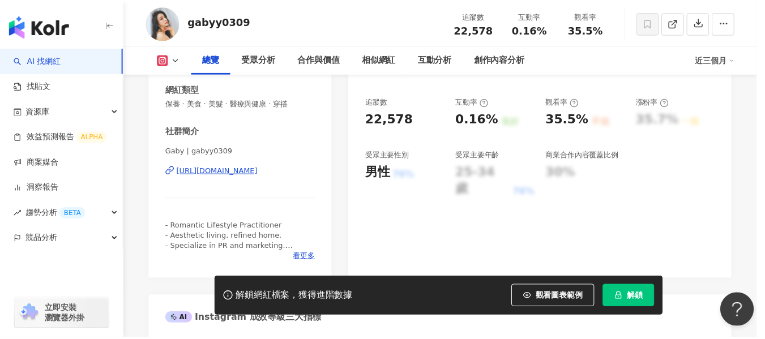
scroll to position [0, 0]
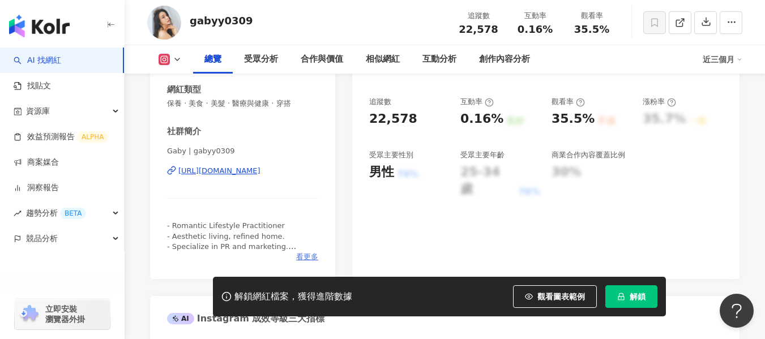
click at [310, 259] on span "看更多" at bounding box center [307, 257] width 22 height 10
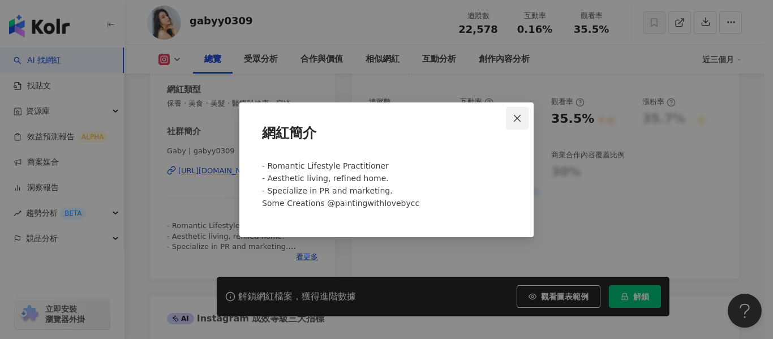
click at [519, 117] on icon "close" at bounding box center [517, 118] width 7 height 7
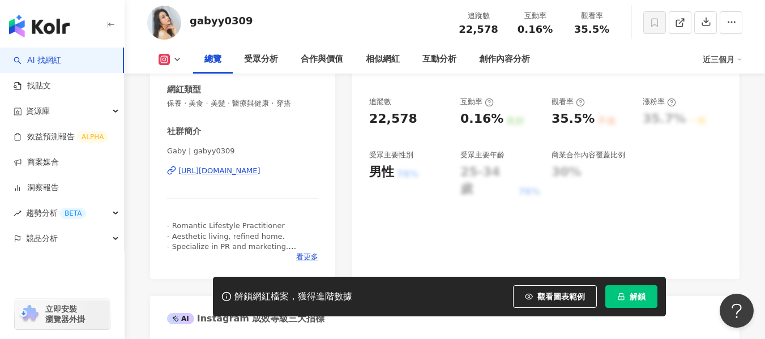
click at [238, 172] on div "https://www.instagram.com/gabyy0309/" at bounding box center [219, 171] width 82 height 10
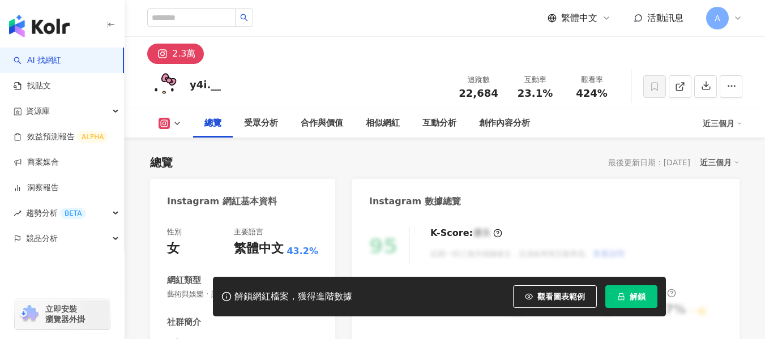
scroll to position [226, 0]
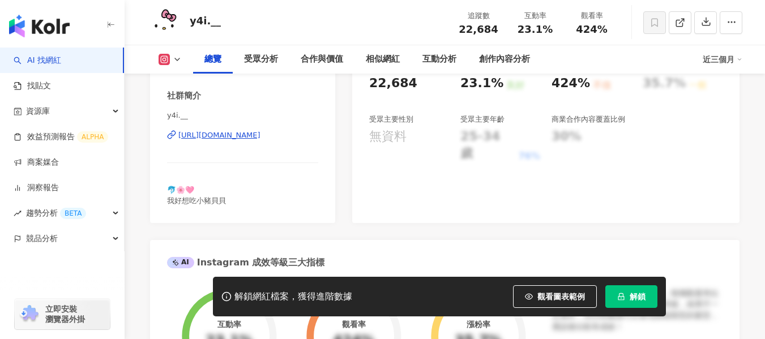
click at [260, 133] on div "https://www.instagram.com/y4i.__/" at bounding box center [219, 135] width 82 height 10
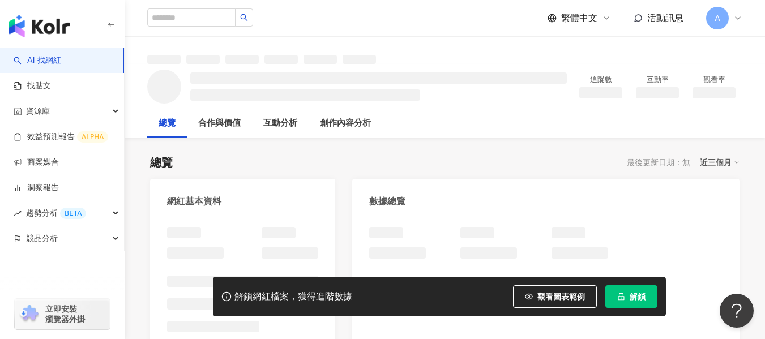
scroll to position [57, 0]
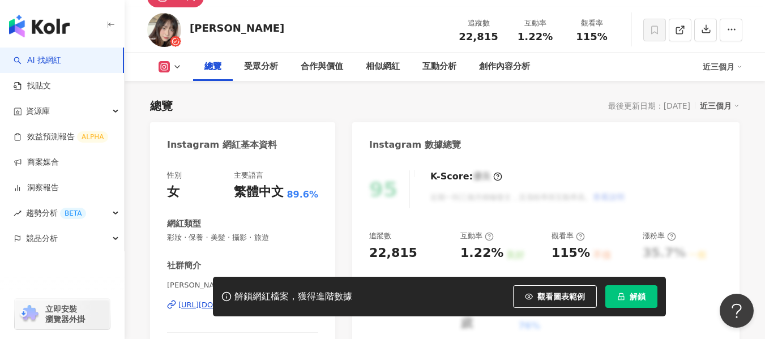
scroll to position [215, 0]
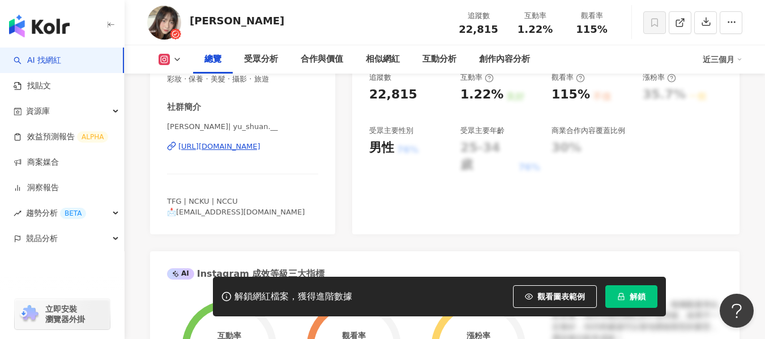
click at [227, 147] on div "[URL][DOMAIN_NAME]" at bounding box center [219, 146] width 82 height 10
drag, startPoint x: 518, startPoint y: 31, endPoint x: 554, endPoint y: 27, distance: 36.4
click at [554, 27] on div "1.22%" at bounding box center [534, 29] width 43 height 11
copy span "1.22%"
drag, startPoint x: 568, startPoint y: 30, endPoint x: 617, endPoint y: 32, distance: 48.7
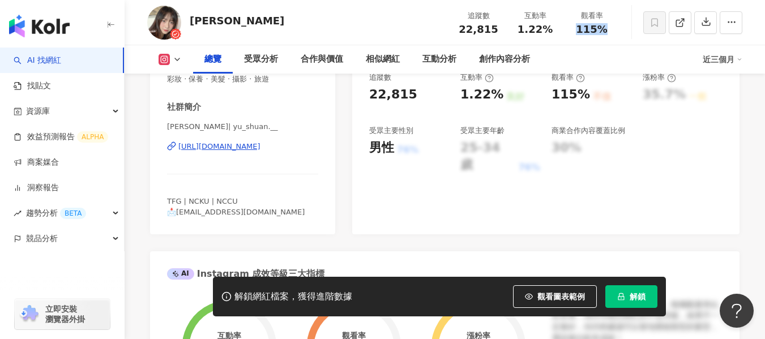
click at [617, 32] on div "觀看率 115%" at bounding box center [591, 22] width 57 height 24
copy span "115%"
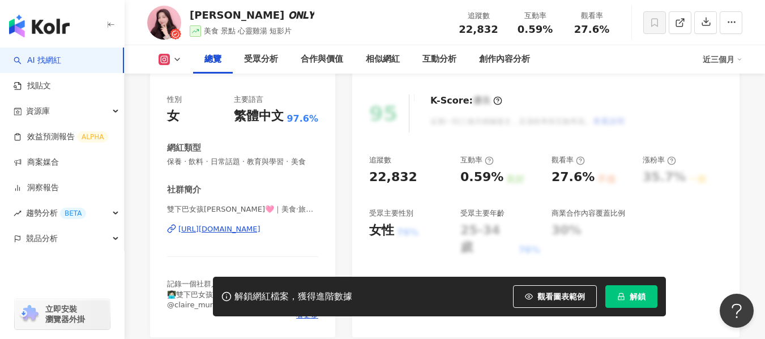
scroll to position [133, 0]
click at [260, 234] on div "[URL][DOMAIN_NAME]" at bounding box center [219, 229] width 82 height 10
drag, startPoint x: 510, startPoint y: 31, endPoint x: 546, endPoint y: 32, distance: 36.2
click at [546, 32] on div "互動率 0.59%" at bounding box center [534, 22] width 57 height 24
copy span "0.59%"
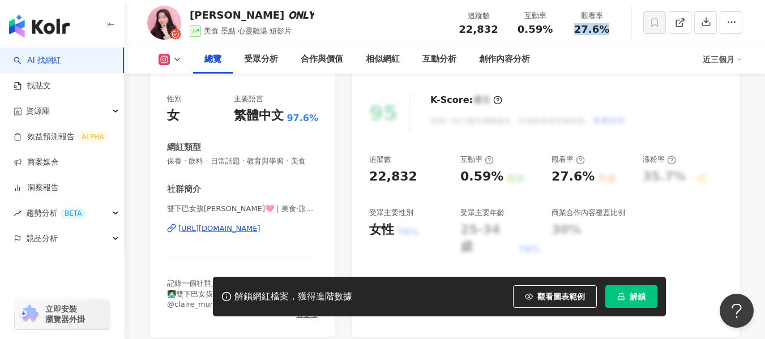
drag, startPoint x: 572, startPoint y: 28, endPoint x: 604, endPoint y: 28, distance: 32.3
click at [604, 28] on div "27.6%" at bounding box center [591, 29] width 43 height 11
copy span "27.6%"
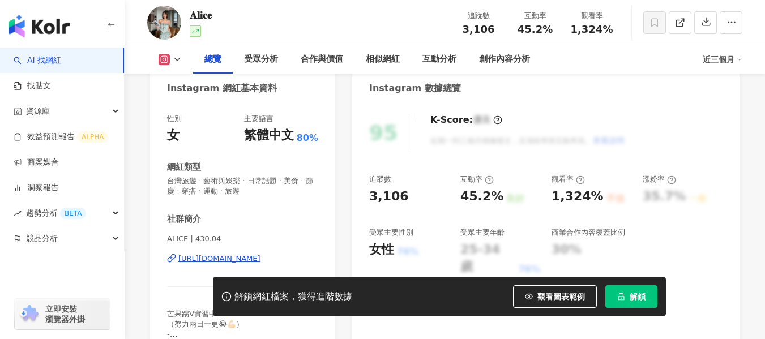
scroll to position [226, 0]
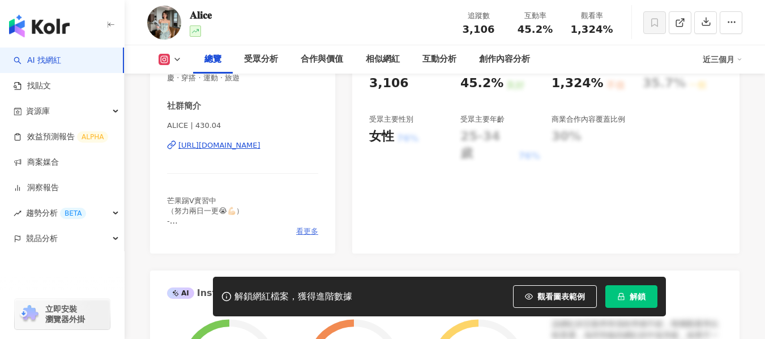
click at [304, 229] on span "看更多" at bounding box center [307, 231] width 22 height 10
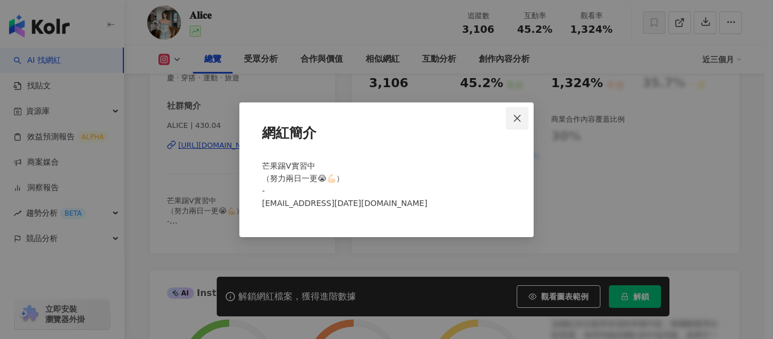
click at [521, 118] on icon "close" at bounding box center [517, 118] width 9 height 9
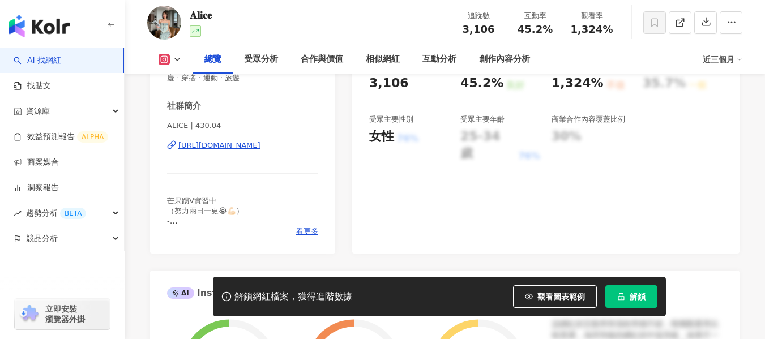
click at [242, 144] on div "[URL][DOMAIN_NAME]" at bounding box center [219, 145] width 82 height 10
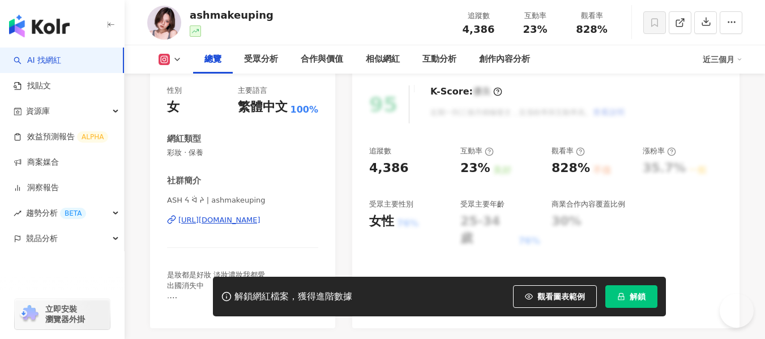
scroll to position [274, 0]
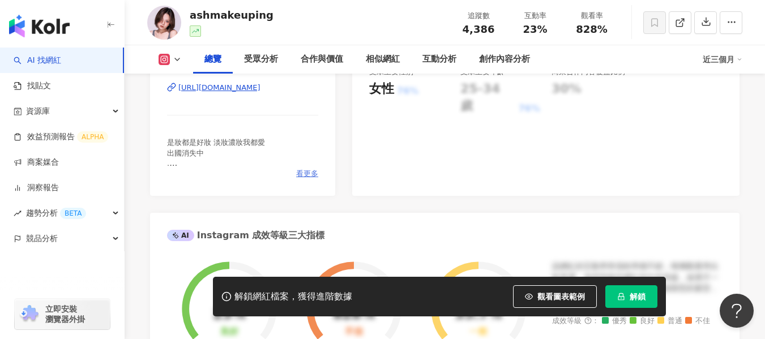
click at [300, 169] on span "看更多" at bounding box center [307, 174] width 22 height 10
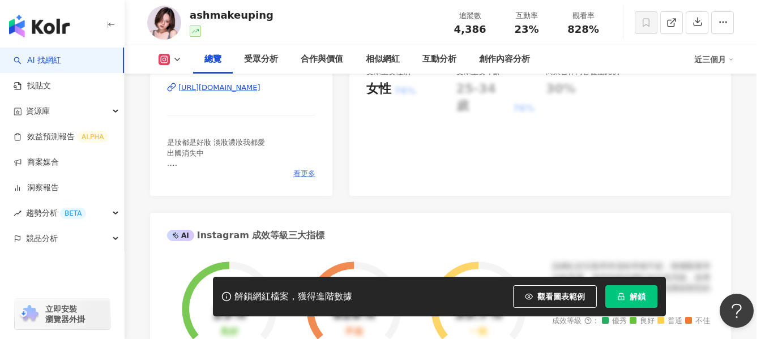
scroll to position [283, 0]
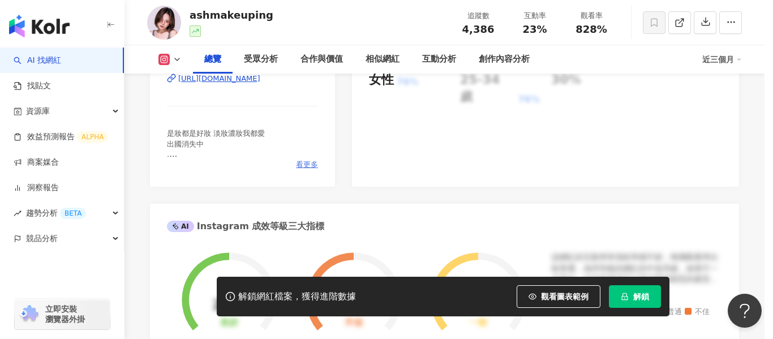
click at [302, 163] on div "是妝都是好妝 淡妝濃妝我都愛 出國消失中 . 粉底韓系21～23號（2.0～2.5） 混合偏乾 偶爾長痘過敏 標示* 代表公關品" at bounding box center [386, 189] width 258 height 93
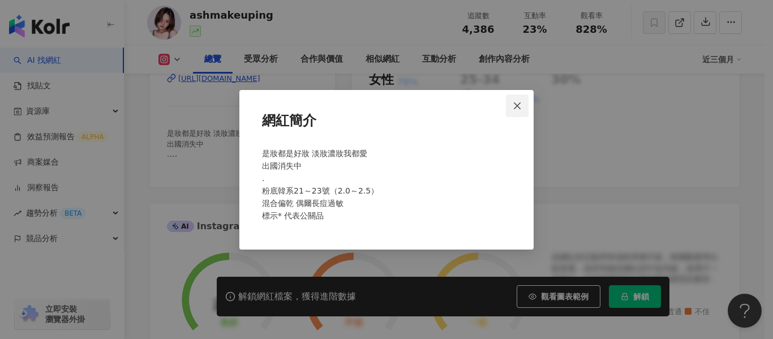
click at [512, 107] on span "Close" at bounding box center [517, 105] width 23 height 9
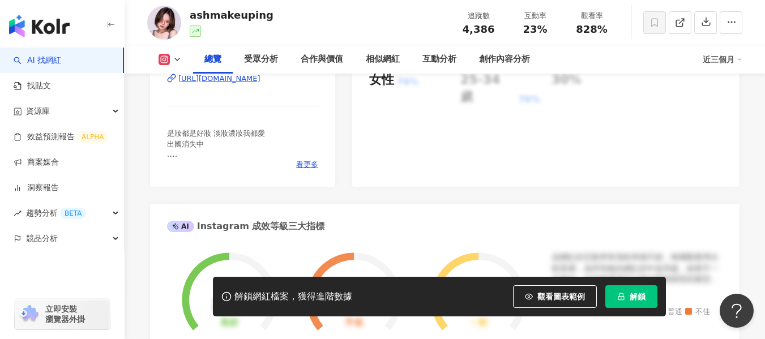
click at [260, 80] on div "https://www.instagram.com/ashmakeuping/" at bounding box center [219, 79] width 82 height 10
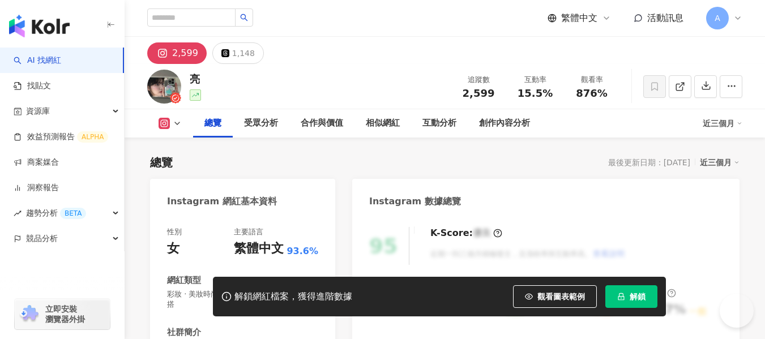
scroll to position [283, 0]
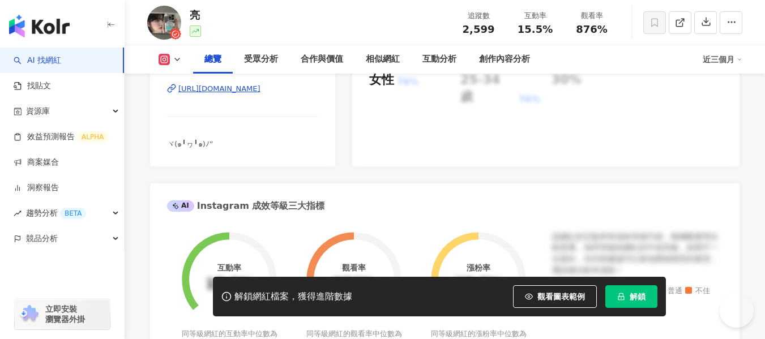
click at [243, 86] on div "https://www.instagram.com/haha1227_teamo/" at bounding box center [219, 89] width 82 height 10
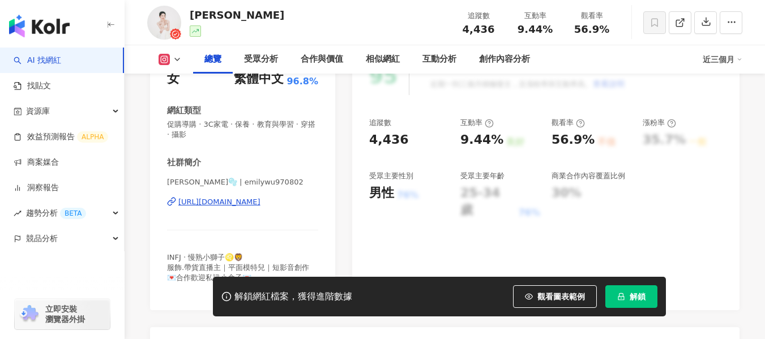
scroll to position [226, 0]
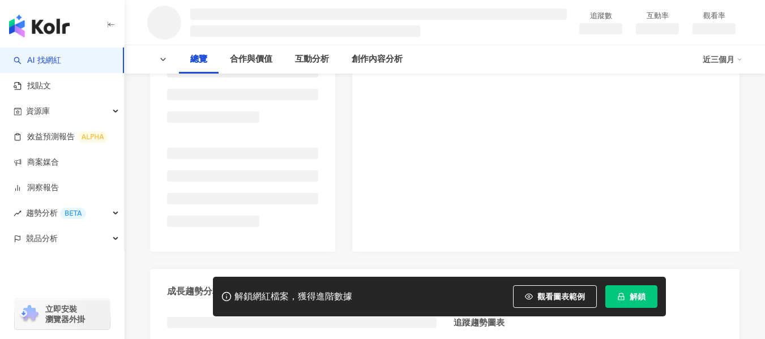
scroll to position [226, 0]
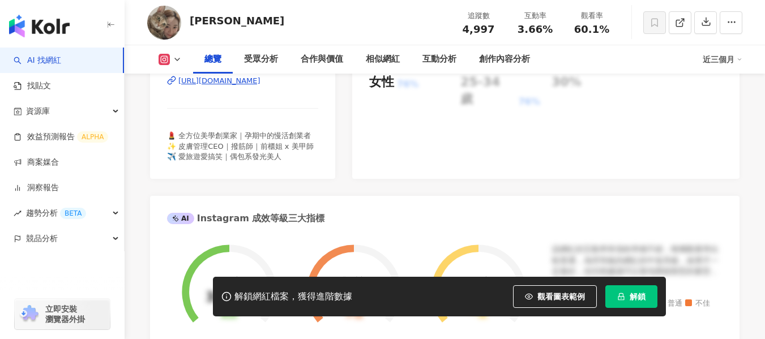
scroll to position [283, 0]
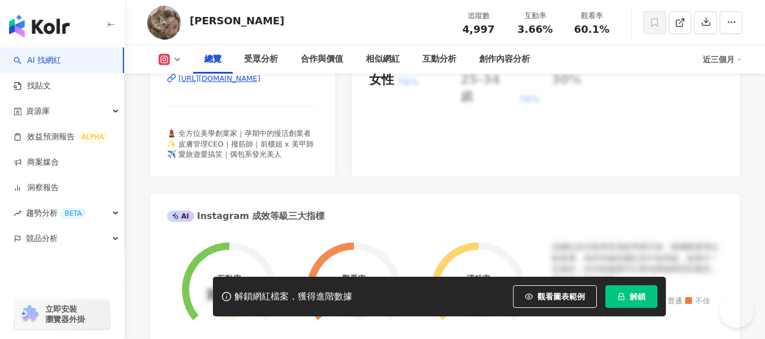
click at [318, 158] on div "性別 女 主要語言 繁體中文 91.3% 網紅類型 台灣旅遊 · 保養 · 飲料 · 穿搭 · 旅遊 社群簡介 [PERSON_NAME] | dois_s.…" at bounding box center [242, 55] width 185 height 244
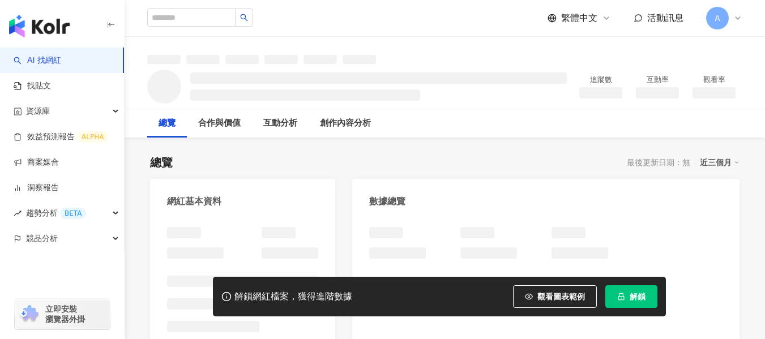
scroll to position [40, 0]
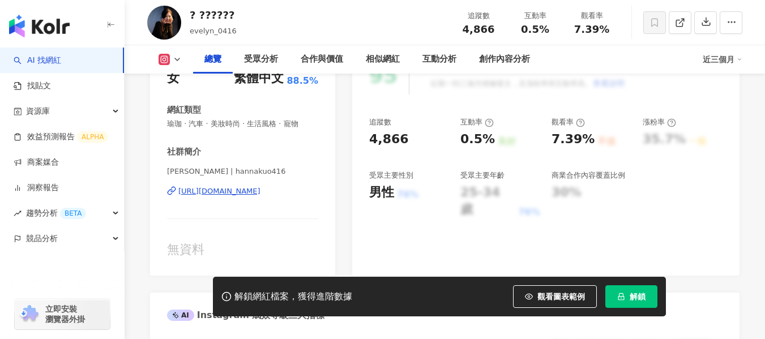
scroll to position [197, 0]
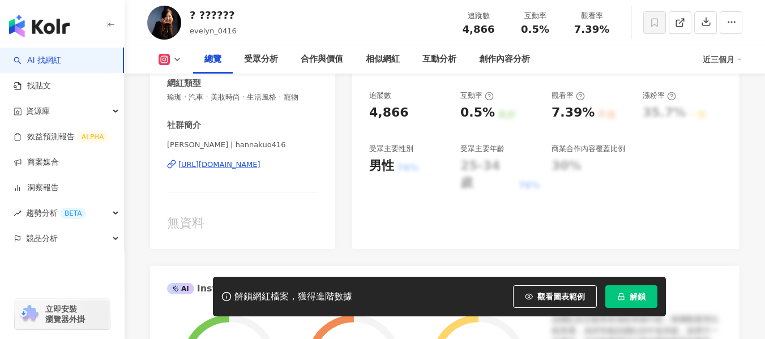
click at [260, 164] on div "https://www.instagram.com/hannakuo416/" at bounding box center [219, 165] width 82 height 10
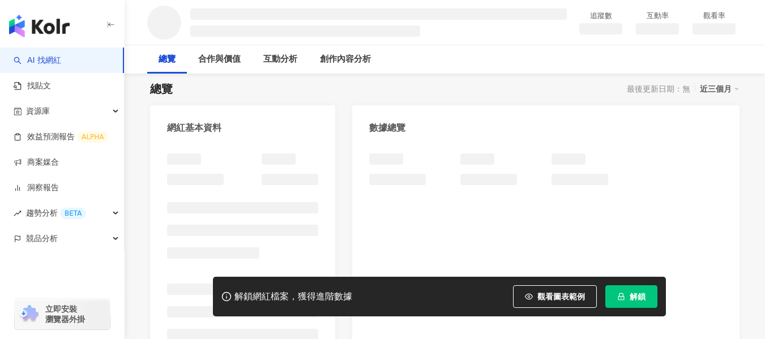
scroll to position [81, 0]
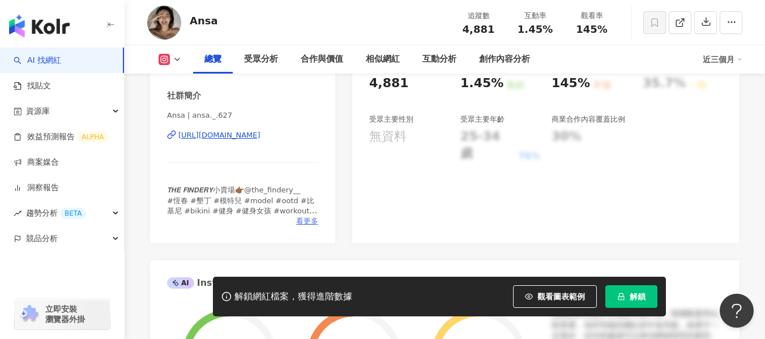
click at [311, 217] on span "看更多" at bounding box center [307, 221] width 22 height 10
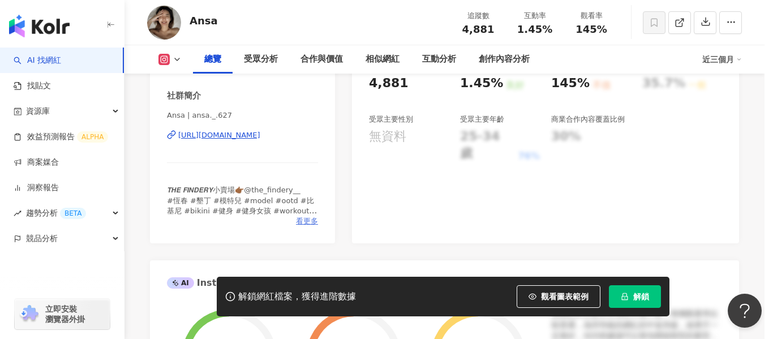
click at [302, 224] on div "網紅簡介 𝙏𝙃𝙀 𝙁𝙄𝙉𝘿𝙀𝙍𝙔小賣場👉🏾@the_findery__ #恆春 #墾丁 #模特兒 #model #ootd #比基尼 #bikini #健身 …" at bounding box center [386, 170] width 294 height 122
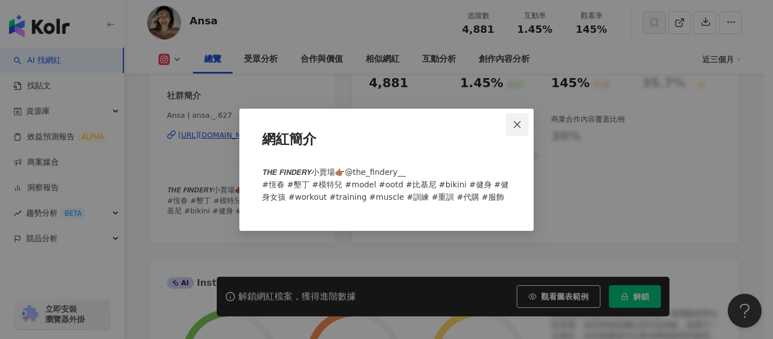
click at [519, 125] on icon "close" at bounding box center [517, 124] width 9 height 9
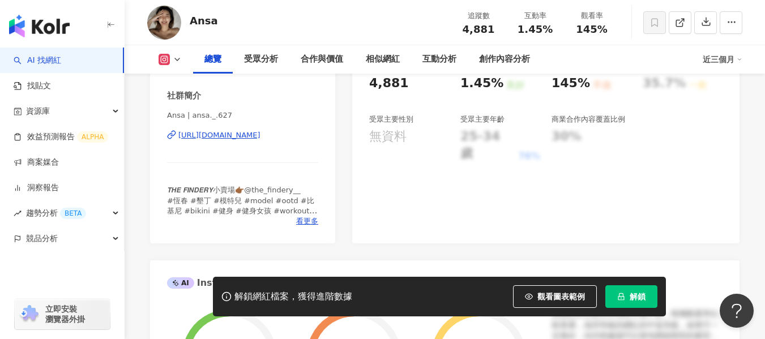
click at [260, 132] on div "https://www.instagram.com/ansa._.627/" at bounding box center [219, 135] width 82 height 10
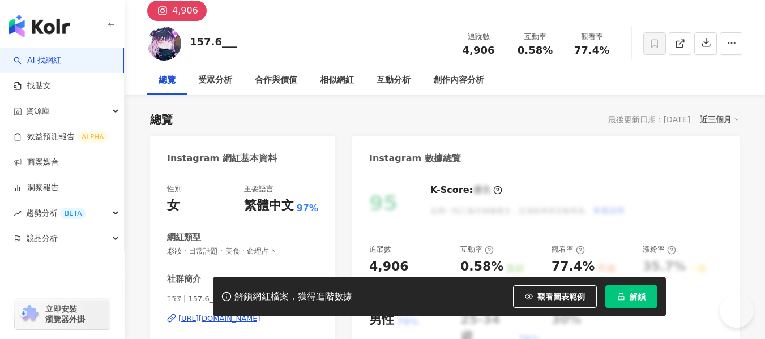
scroll to position [179, 0]
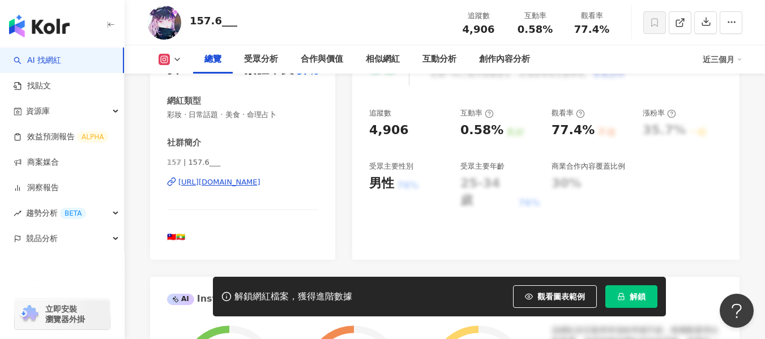
click at [223, 187] on div "[URL][DOMAIN_NAME]" at bounding box center [219, 182] width 82 height 10
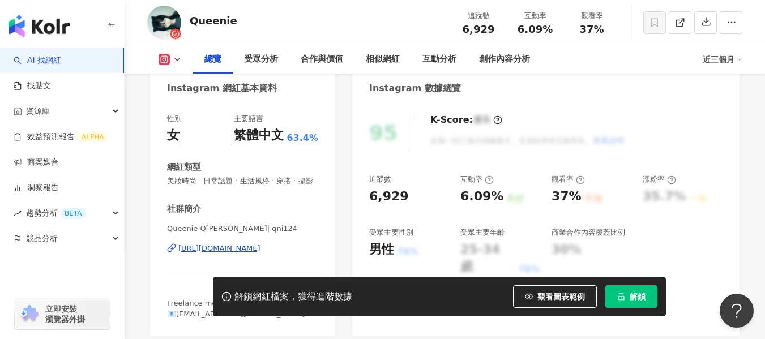
drag, startPoint x: 283, startPoint y: 261, endPoint x: 283, endPoint y: 248, distance: 12.4
click at [260, 254] on div "[URL][DOMAIN_NAME]" at bounding box center [219, 248] width 82 height 10
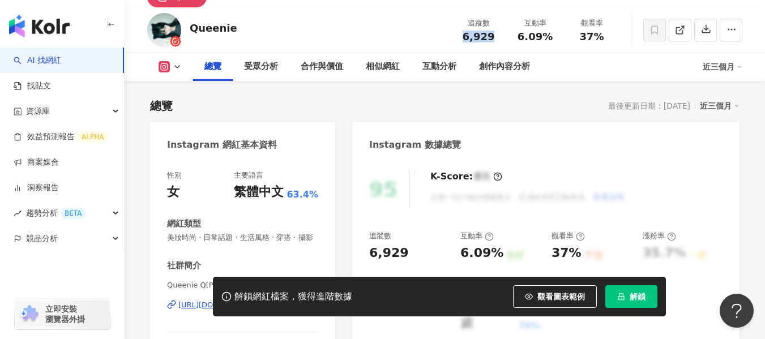
drag, startPoint x: 462, startPoint y: 33, endPoint x: 496, endPoint y: 36, distance: 34.1
click at [496, 36] on div "6,929" at bounding box center [478, 36] width 43 height 11
copy span "6,929"
drag, startPoint x: 515, startPoint y: 35, endPoint x: 550, endPoint y: 40, distance: 35.4
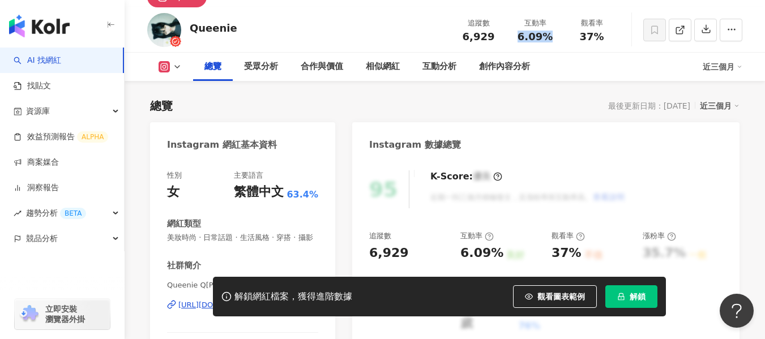
click at [550, 40] on div "6.09%" at bounding box center [534, 36] width 43 height 11
copy span "6.09%"
drag, startPoint x: 577, startPoint y: 37, endPoint x: 609, endPoint y: 41, distance: 32.6
click at [609, 41] on div "37%" at bounding box center [591, 36] width 43 height 11
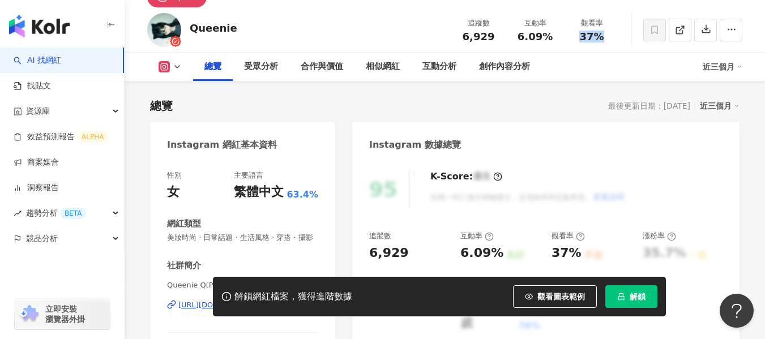
copy span "37%"
